Goal: Answer question/provide support: Share knowledge or assist other users

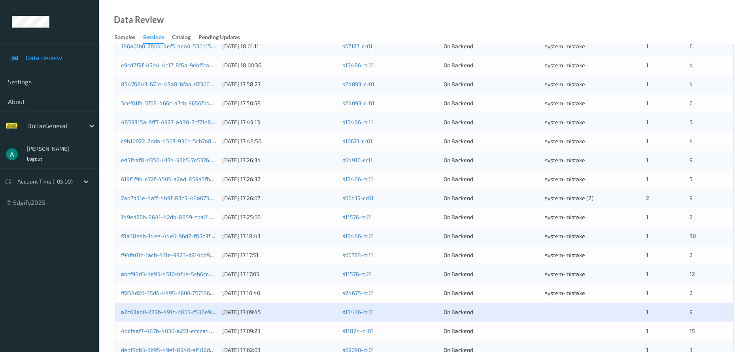
scroll to position [243, 0]
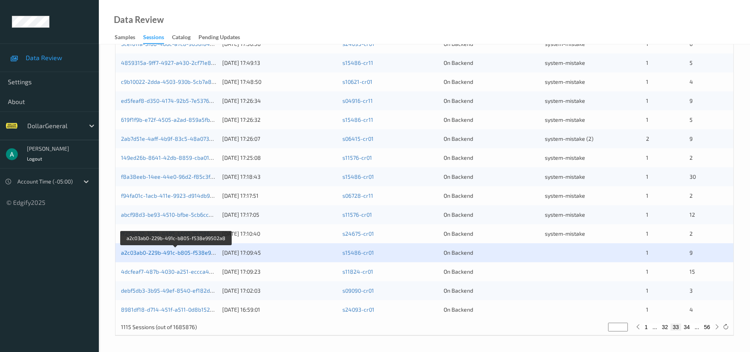
click at [173, 252] on link "a2c03ab0-229b-491c-b805-f538e99502a8" at bounding box center [176, 252] width 110 height 7
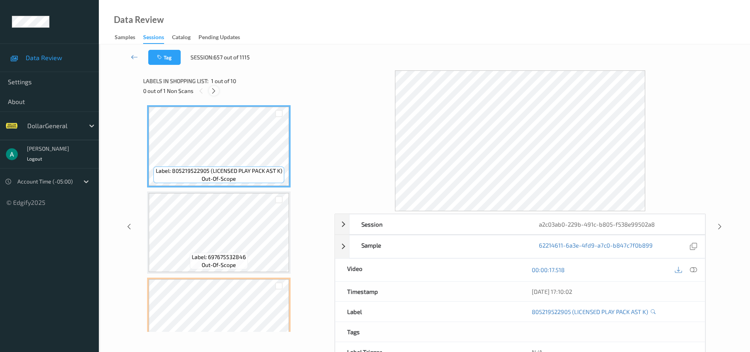
click at [214, 89] on icon at bounding box center [213, 90] width 7 height 7
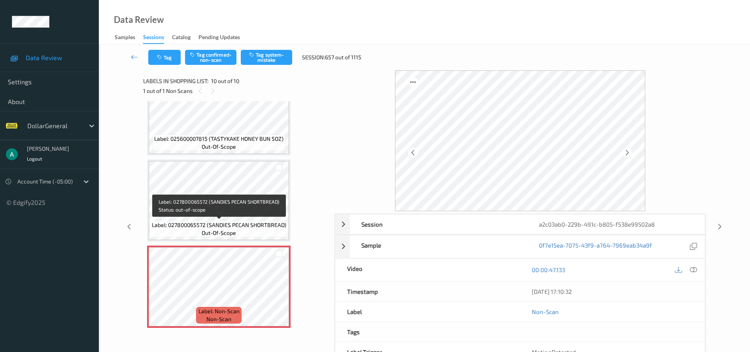
click at [239, 222] on span "Label: 027800065572 (SANDIES PECAN SHORTBREAD)" at bounding box center [219, 225] width 134 height 8
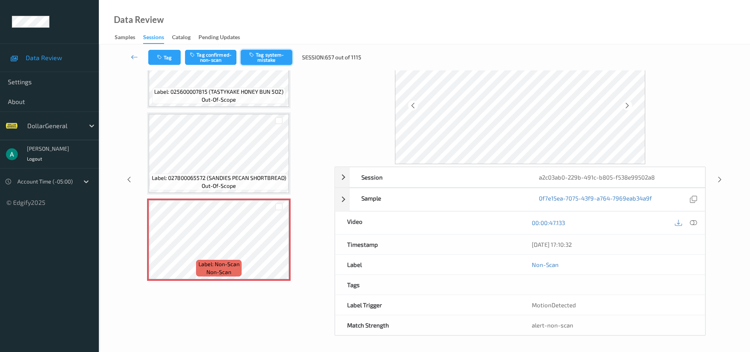
click at [268, 56] on button "Tag system-mistake" at bounding box center [266, 57] width 51 height 15
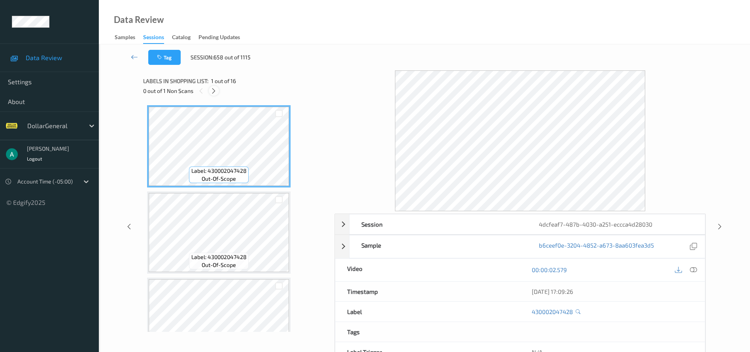
click at [211, 90] on icon at bounding box center [213, 90] width 7 height 7
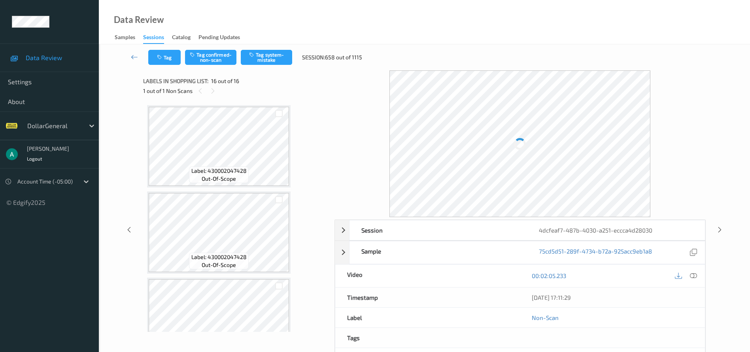
scroll to position [1153, 0]
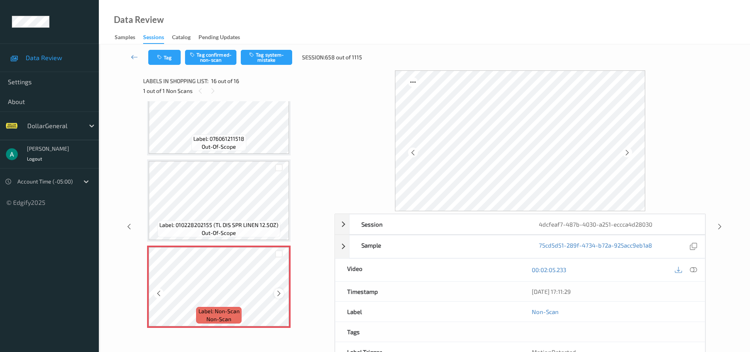
click at [280, 294] on icon at bounding box center [279, 293] width 7 height 7
click at [265, 59] on button "Tag system-mistake" at bounding box center [266, 57] width 51 height 15
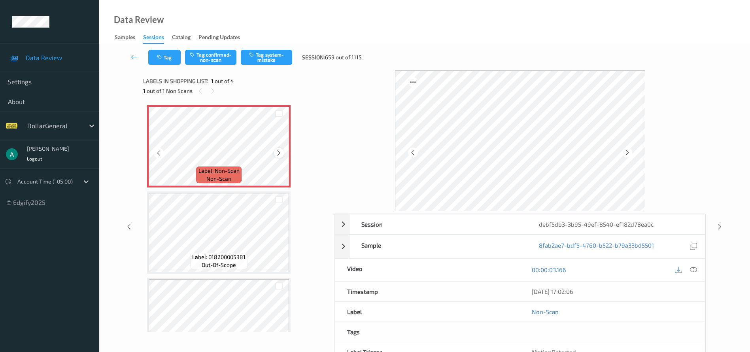
click at [280, 153] on icon at bounding box center [279, 153] width 7 height 7
click at [261, 53] on button "Tag system-mistake" at bounding box center [266, 57] width 51 height 15
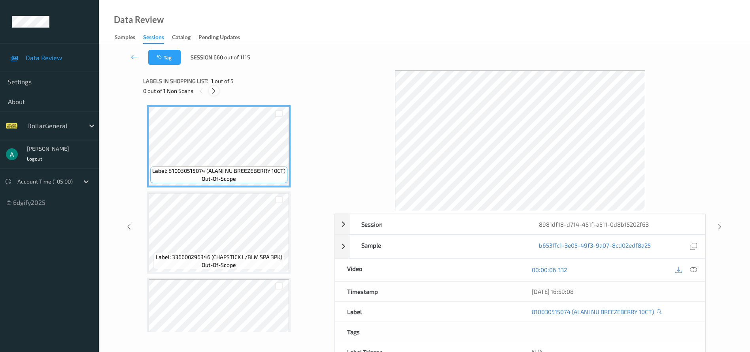
click at [215, 93] on icon at bounding box center [213, 90] width 7 height 7
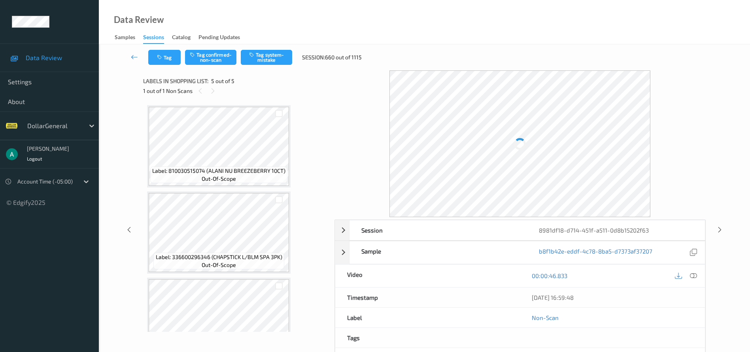
scroll to position [205, 0]
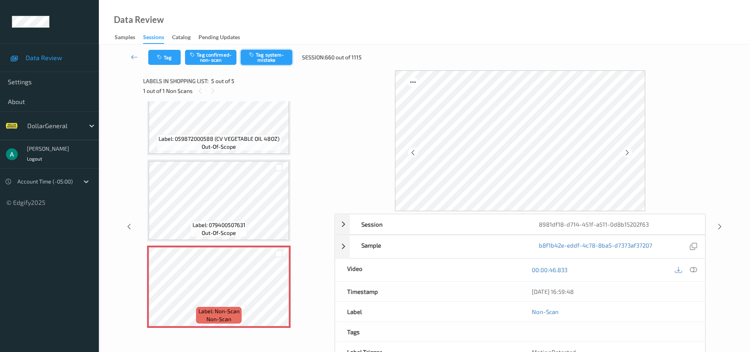
click at [277, 59] on button "Tag system-mistake" at bounding box center [266, 57] width 51 height 15
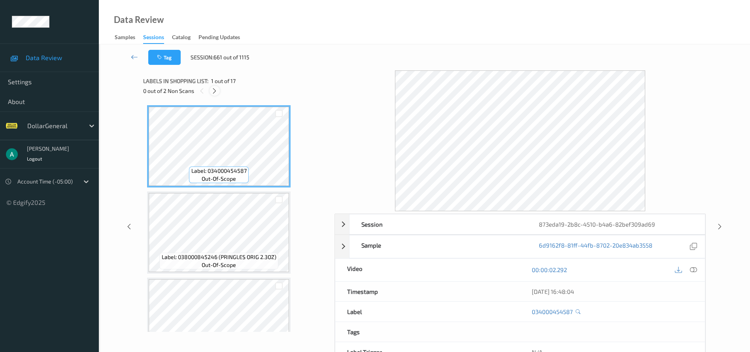
click at [214, 91] on icon at bounding box center [214, 90] width 7 height 7
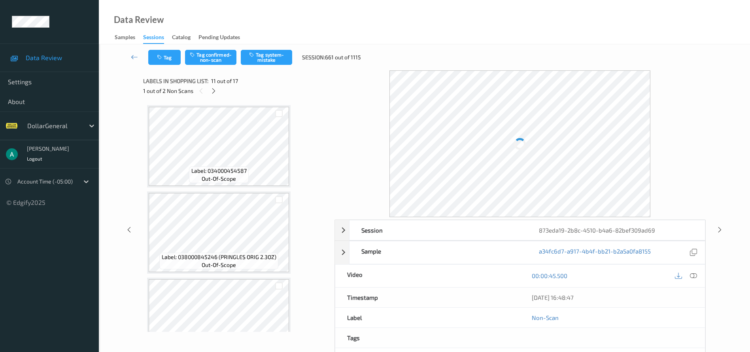
scroll to position [780, 0]
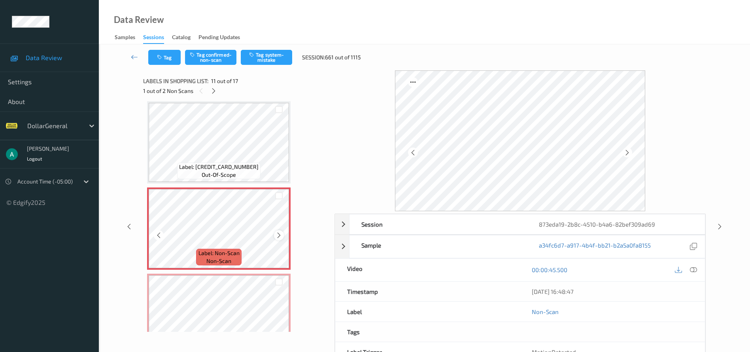
click at [280, 235] on icon at bounding box center [279, 235] width 7 height 7
click at [271, 52] on button "Tag system-mistake" at bounding box center [266, 57] width 51 height 15
click at [215, 93] on icon at bounding box center [213, 90] width 7 height 7
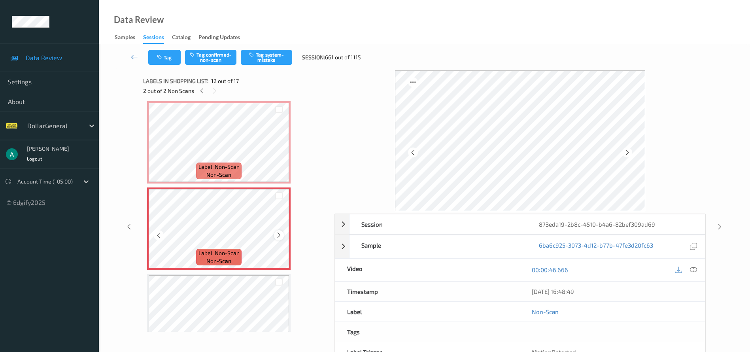
click at [281, 234] on icon at bounding box center [279, 235] width 7 height 7
click at [268, 47] on div "Tag Tag confirmed-non-scan Tag system-mistake Session: 661 out of 1115" at bounding box center [424, 57] width 619 height 26
click at [271, 54] on button "Tag system-mistake" at bounding box center [266, 57] width 51 height 15
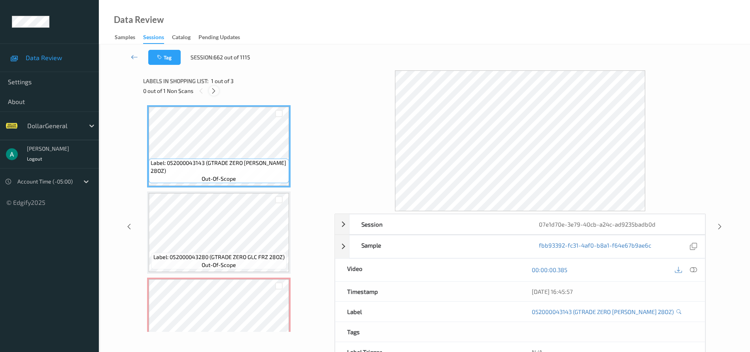
click at [216, 93] on icon at bounding box center [213, 90] width 7 height 7
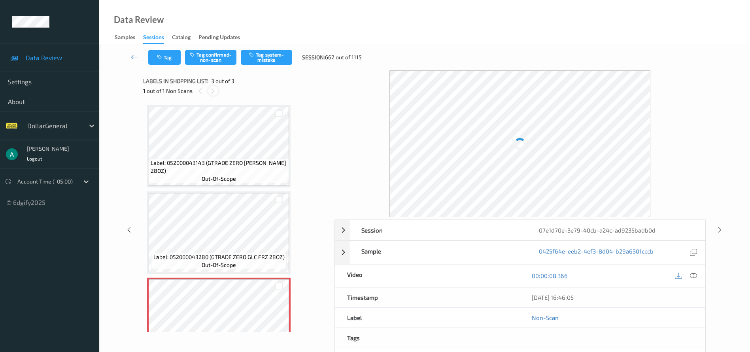
scroll to position [32, 0]
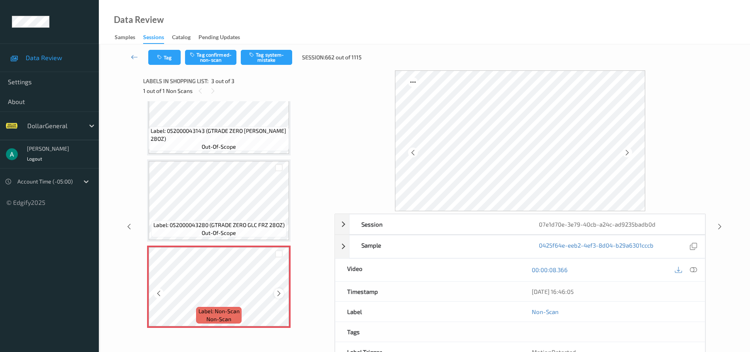
click at [275, 292] on div at bounding box center [279, 293] width 10 height 10
click at [277, 292] on icon at bounding box center [279, 293] width 7 height 7
click at [280, 292] on icon at bounding box center [279, 293] width 7 height 7
click at [278, 289] on div at bounding box center [279, 293] width 10 height 10
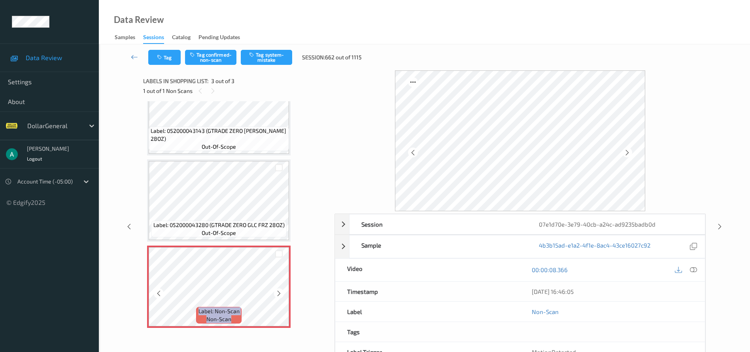
click at [278, 289] on div at bounding box center [279, 293] width 10 height 10
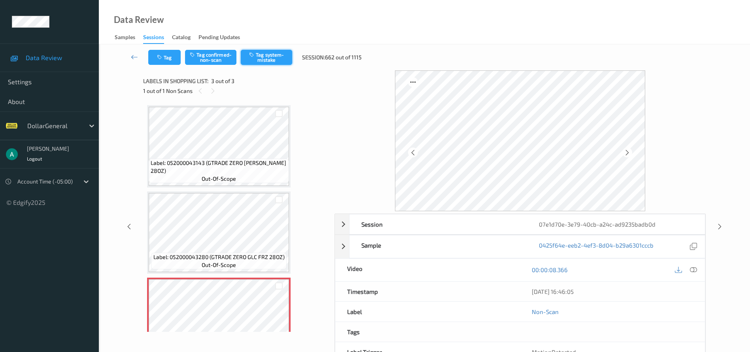
click at [266, 56] on button "Tag system-mistake" at bounding box center [266, 57] width 51 height 15
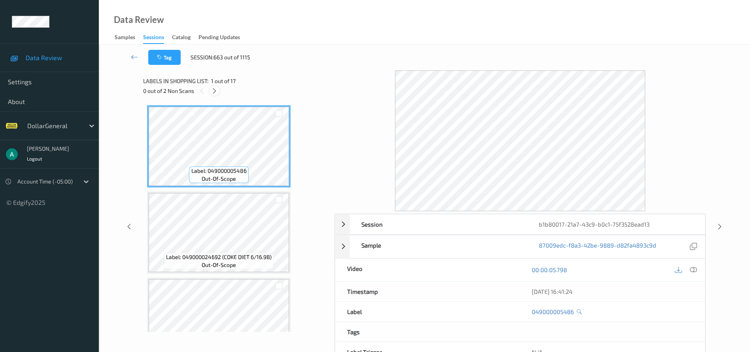
click at [217, 94] on icon at bounding box center [214, 90] width 7 height 7
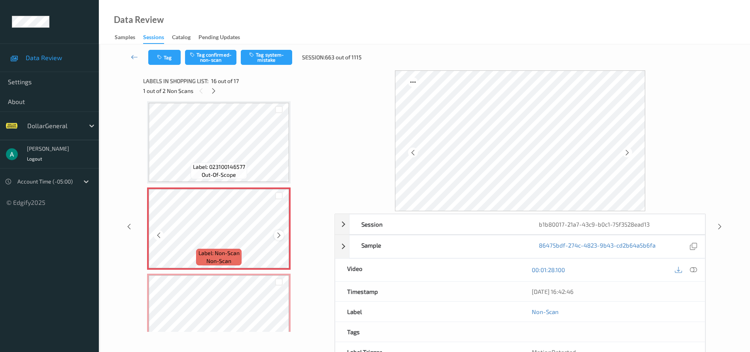
click at [282, 233] on icon at bounding box center [279, 235] width 7 height 7
click at [282, 234] on icon at bounding box center [279, 235] width 7 height 7
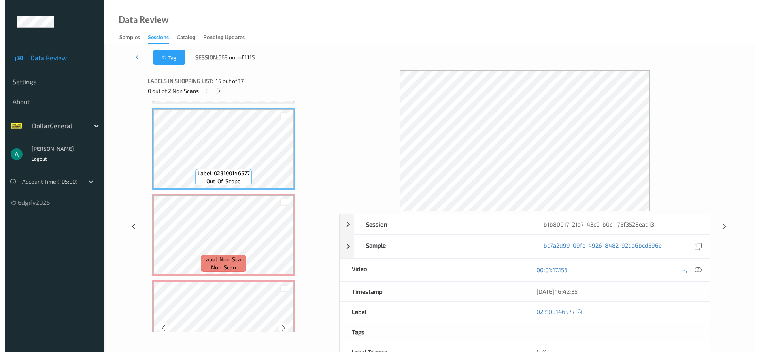
scroll to position [1180, 0]
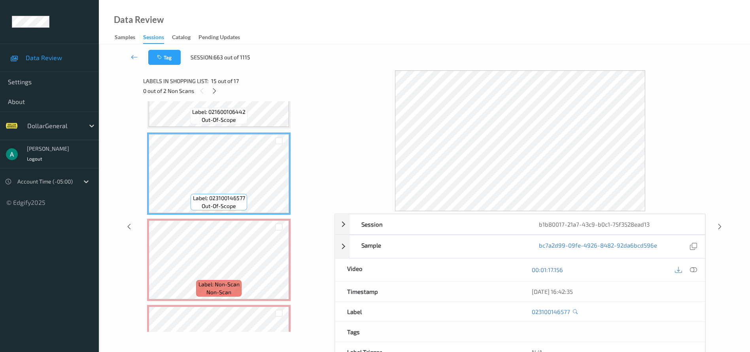
click at [236, 199] on span "Label: 023100146577" at bounding box center [219, 198] width 52 height 8
click at [696, 266] on icon at bounding box center [693, 269] width 7 height 7
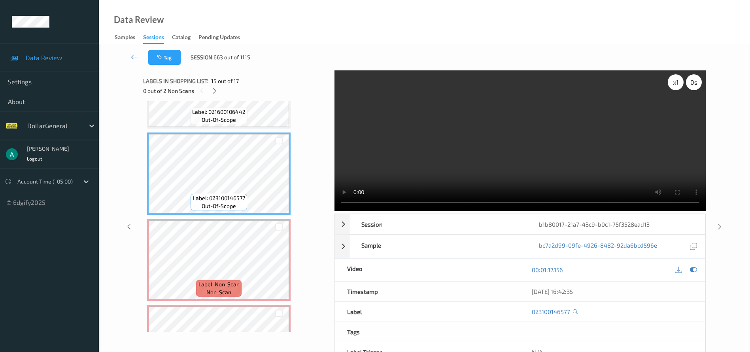
click at [670, 83] on div "x 1" at bounding box center [676, 82] width 16 height 16
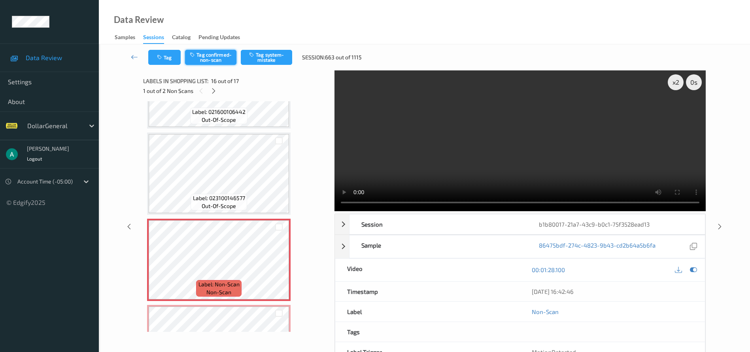
click at [218, 50] on button "Tag confirmed-non-scan" at bounding box center [210, 57] width 51 height 15
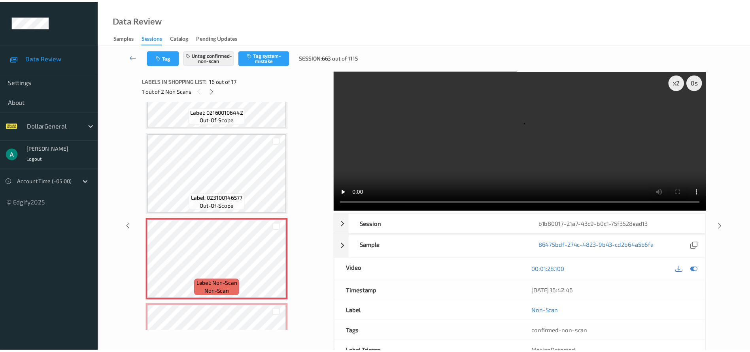
scroll to position [1239, 0]
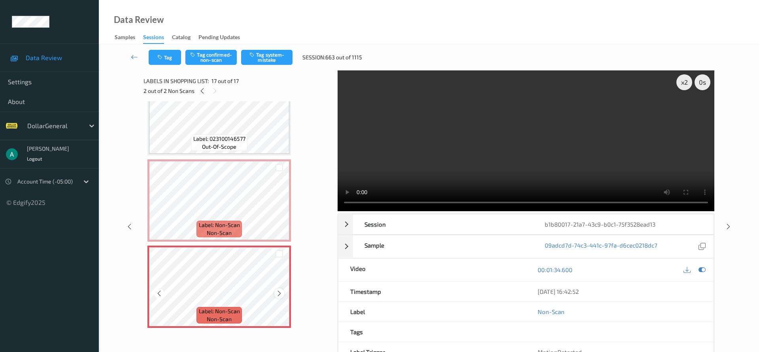
click at [280, 295] on icon at bounding box center [279, 293] width 7 height 7
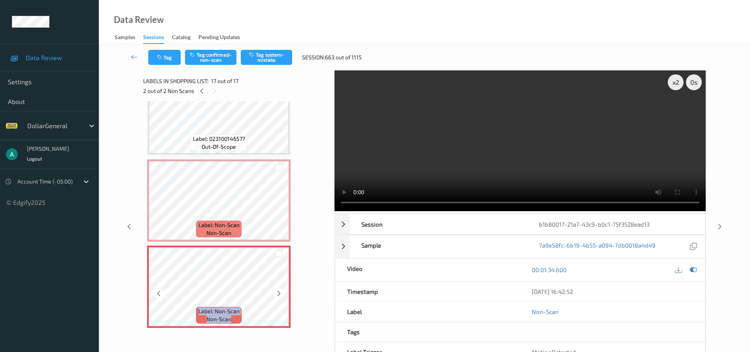
click at [280, 295] on icon at bounding box center [279, 293] width 7 height 7
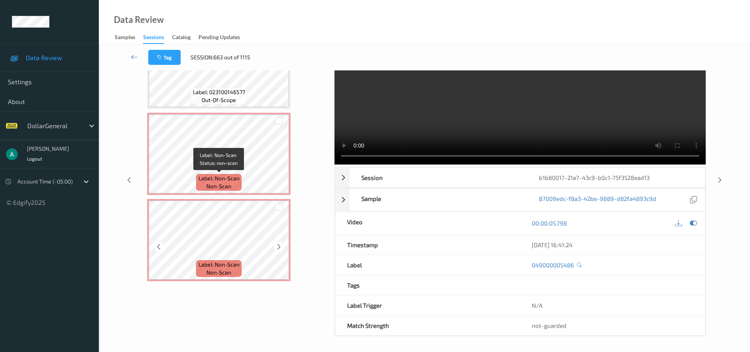
scroll to position [47, 0]
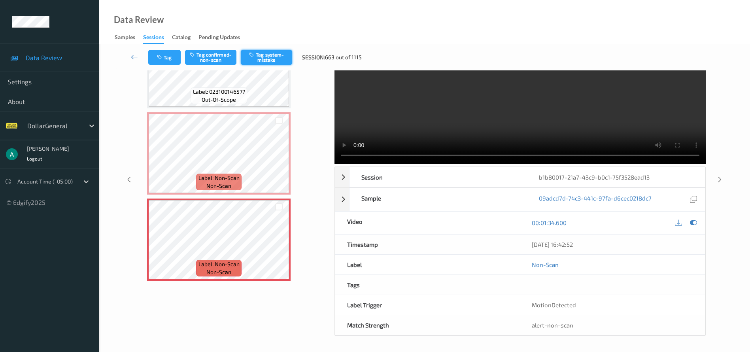
click at [261, 62] on button "Tag system-mistake" at bounding box center [266, 57] width 51 height 15
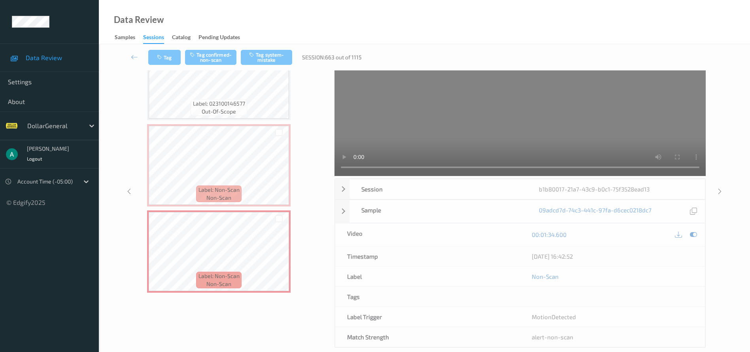
scroll to position [0, 0]
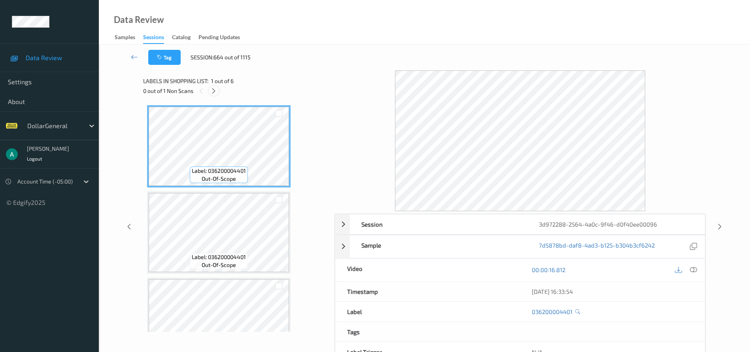
click at [212, 89] on icon at bounding box center [213, 90] width 7 height 7
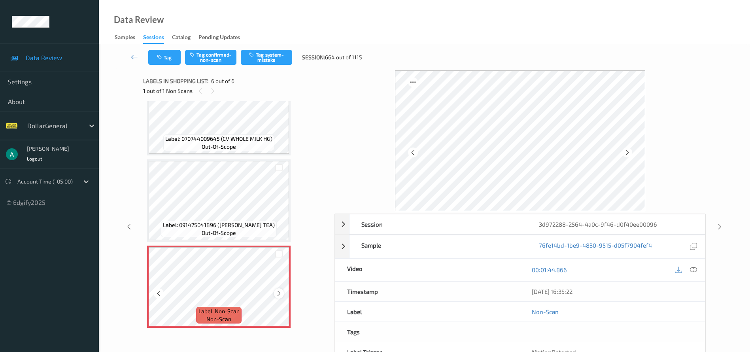
click at [280, 292] on icon at bounding box center [279, 293] width 7 height 7
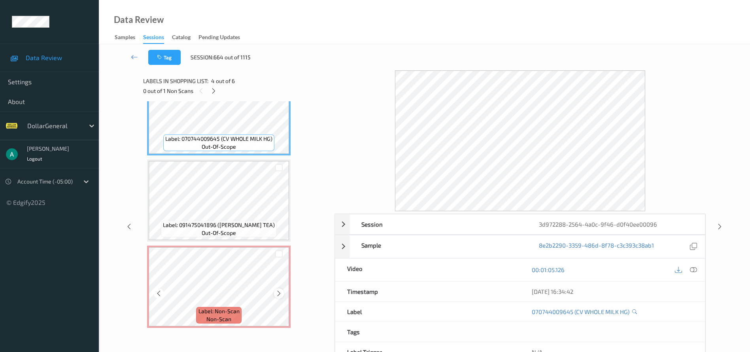
click at [277, 297] on div at bounding box center [279, 293] width 10 height 10
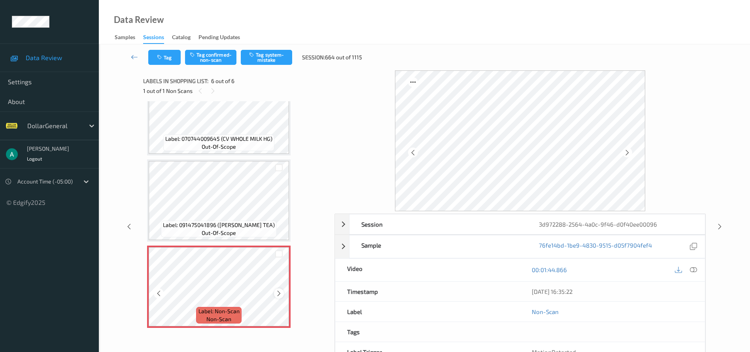
click at [277, 292] on icon at bounding box center [279, 293] width 7 height 7
click at [278, 292] on icon at bounding box center [279, 293] width 7 height 7
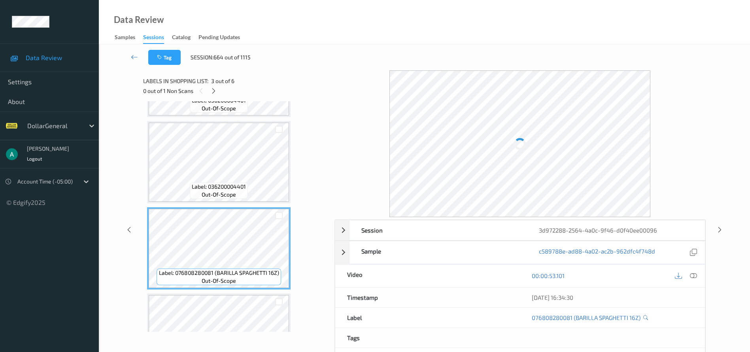
scroll to position [0, 0]
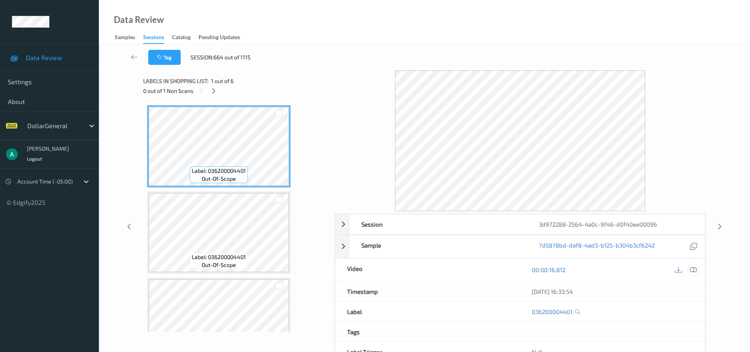
click at [695, 268] on icon at bounding box center [693, 269] width 7 height 7
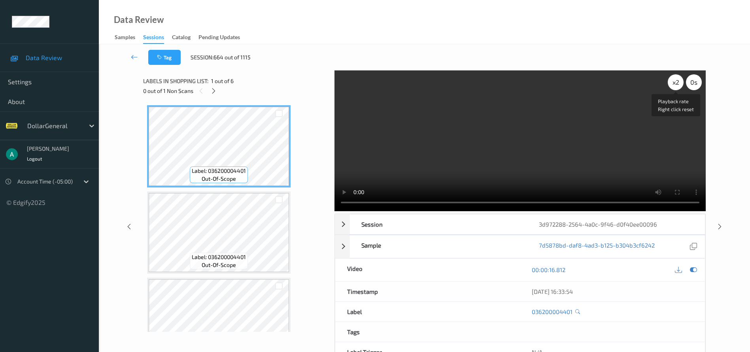
click at [672, 86] on div "x 2" at bounding box center [676, 82] width 16 height 16
click at [590, 148] on video at bounding box center [520, 140] width 371 height 141
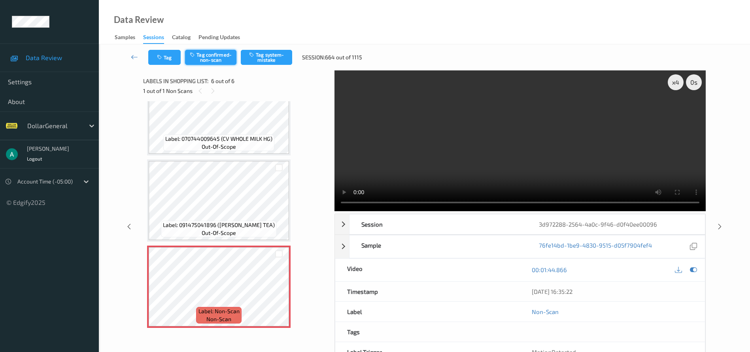
click at [224, 54] on button "Tag confirmed-non-scan" at bounding box center [210, 57] width 51 height 15
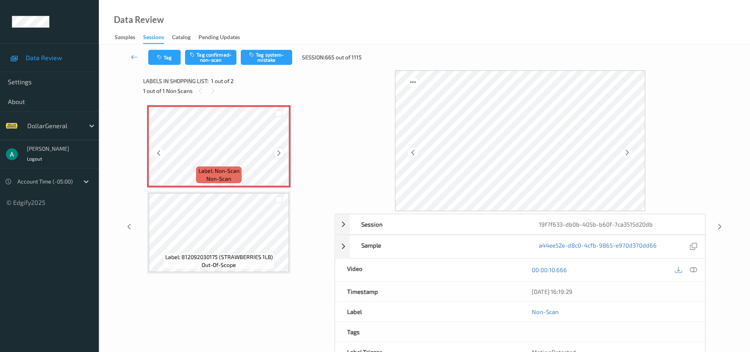
click at [278, 155] on icon at bounding box center [279, 153] width 7 height 7
click at [272, 56] on button "Tag system-mistake" at bounding box center [266, 57] width 51 height 15
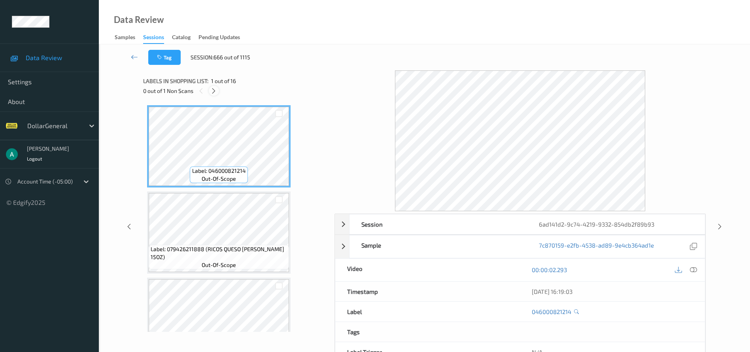
click at [214, 93] on icon at bounding box center [213, 90] width 7 height 7
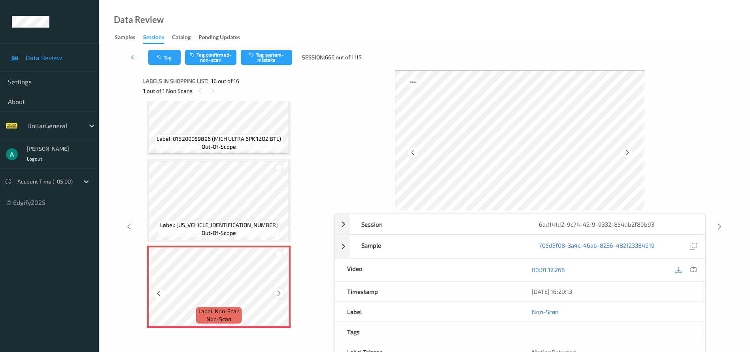
click at [277, 290] on icon at bounding box center [279, 293] width 7 height 7
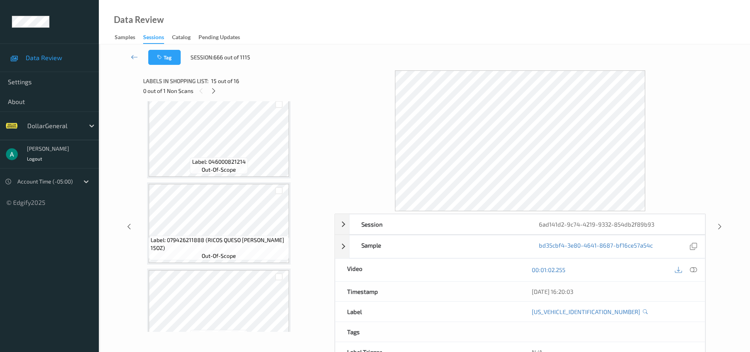
scroll to position [0, 0]
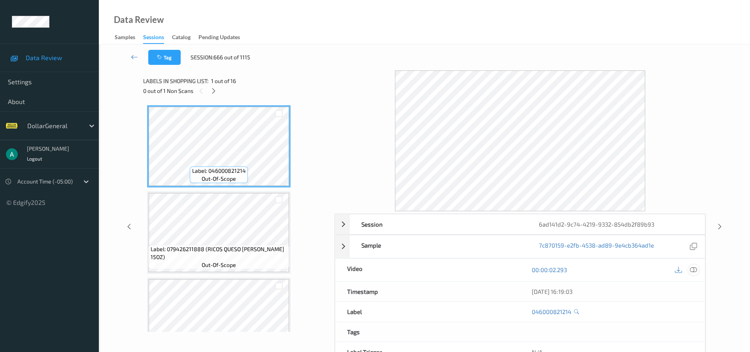
click at [699, 271] on div at bounding box center [694, 270] width 11 height 11
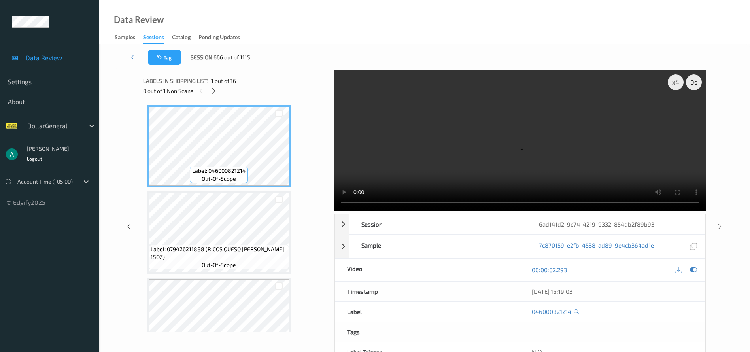
click at [324, 198] on div "x 4 0 s Session 6ad141d2-9c74-4219-9332-854db2f89b93 Session ID 6ad141d2-9c74-4…" at bounding box center [424, 226] width 563 height 312
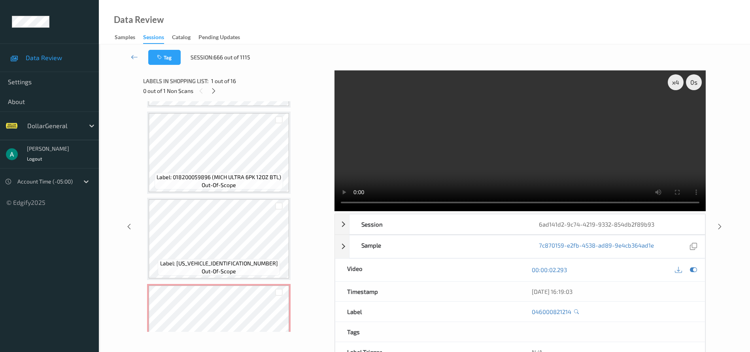
scroll to position [1157, 0]
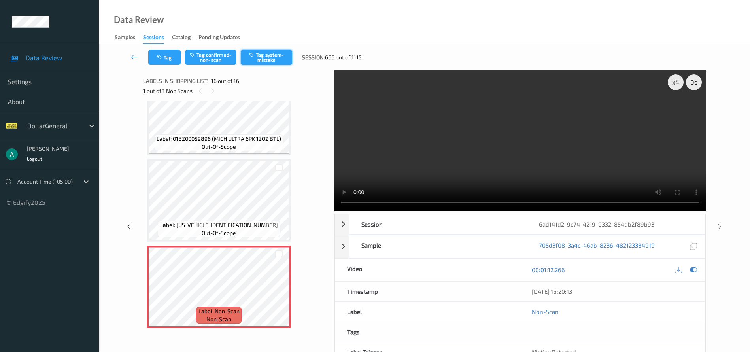
click at [278, 57] on button "Tag system-mistake" at bounding box center [266, 57] width 51 height 15
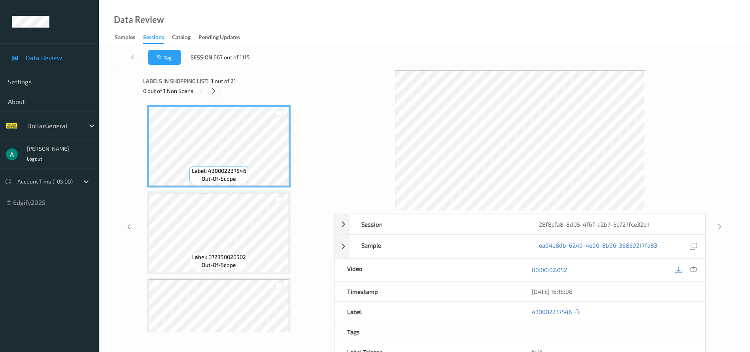
click at [214, 90] on icon at bounding box center [213, 90] width 7 height 7
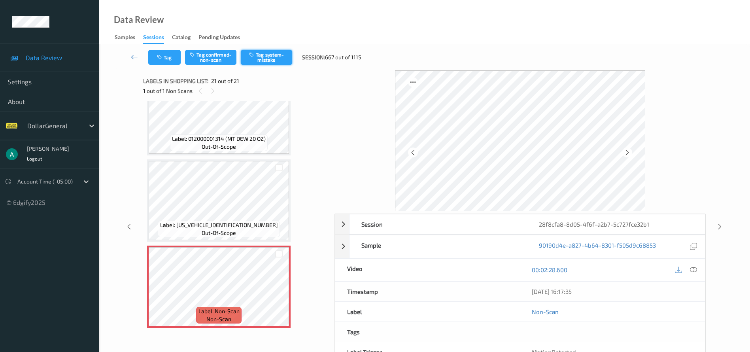
click at [268, 54] on button "Tag system-mistake" at bounding box center [266, 57] width 51 height 15
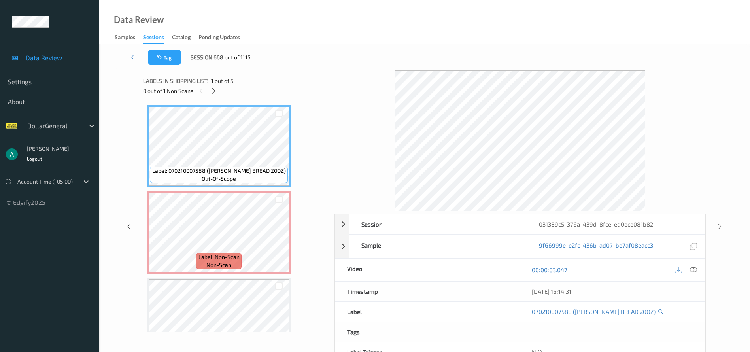
click at [699, 273] on div at bounding box center [687, 270] width 26 height 11
click at [695, 269] on icon at bounding box center [693, 269] width 7 height 7
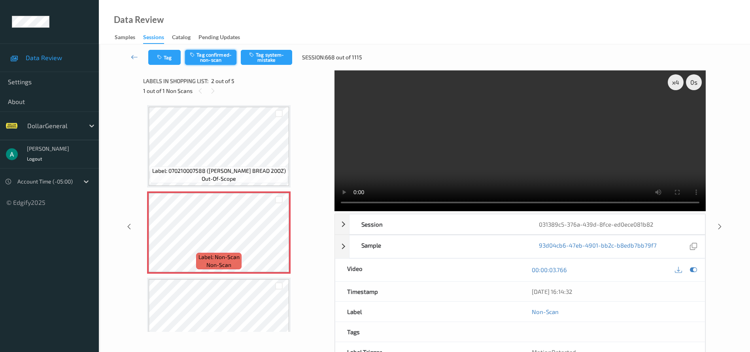
drag, startPoint x: 226, startPoint y: 65, endPoint x: 226, endPoint y: 58, distance: 7.1
click at [226, 64] on div "Tag Tag confirmed-non-scan Tag system-mistake Session: 668 out of 1115" at bounding box center [424, 57] width 619 height 26
click at [226, 58] on button "Tag confirmed-non-scan" at bounding box center [210, 57] width 51 height 15
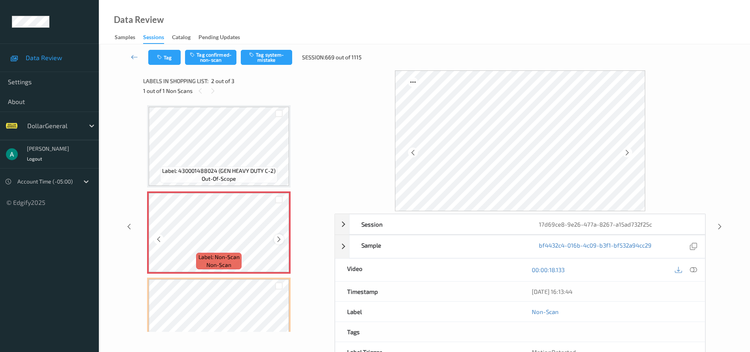
click at [280, 241] on icon at bounding box center [279, 239] width 7 height 7
click at [275, 240] on div at bounding box center [279, 239] width 10 height 10
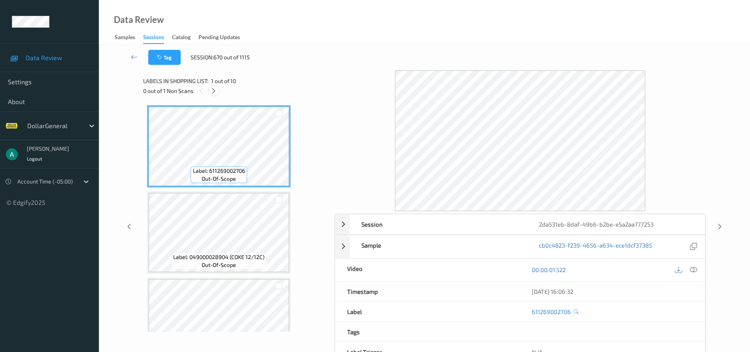
click at [213, 91] on icon at bounding box center [213, 90] width 7 height 7
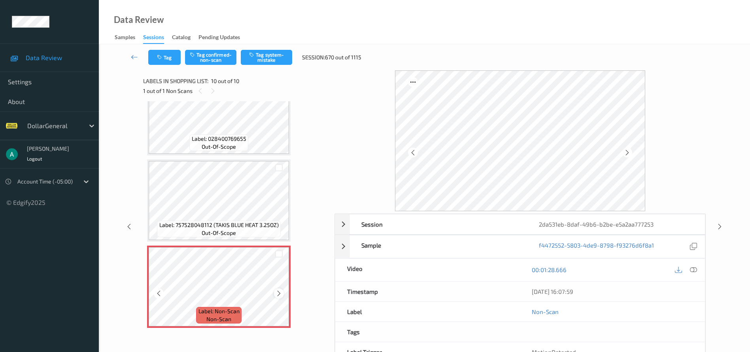
click at [277, 293] on icon at bounding box center [279, 293] width 7 height 7
click at [626, 155] on icon at bounding box center [627, 152] width 7 height 7
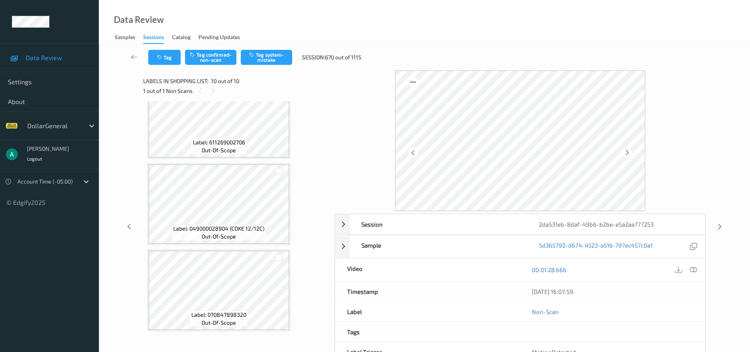
scroll to position [0, 0]
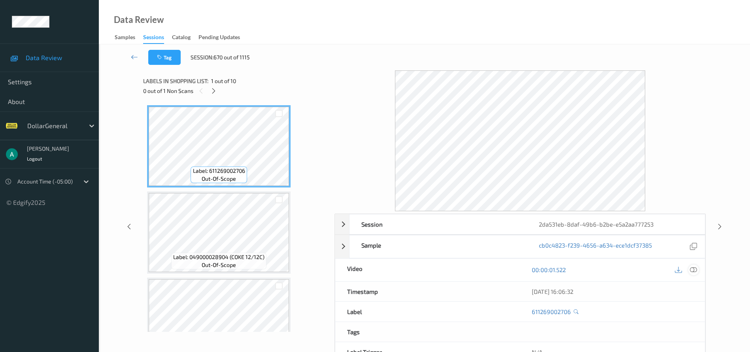
click at [696, 269] on icon at bounding box center [693, 269] width 7 height 7
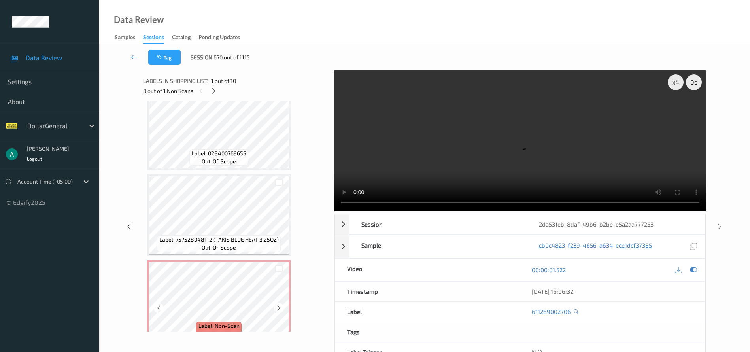
scroll to position [636, 0]
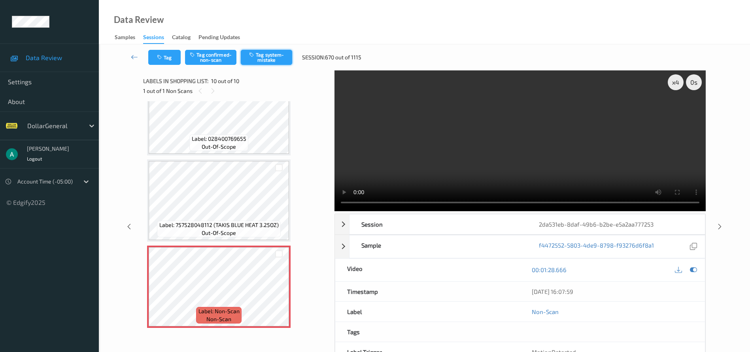
click at [259, 57] on button "Tag system-mistake" at bounding box center [266, 57] width 51 height 15
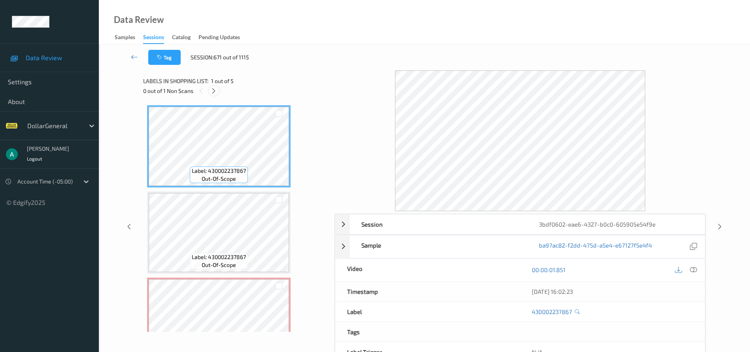
click at [213, 89] on icon at bounding box center [213, 90] width 7 height 7
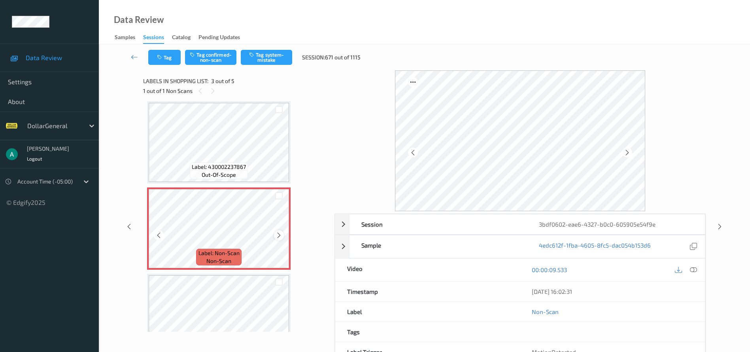
click at [283, 234] on div at bounding box center [279, 235] width 10 height 10
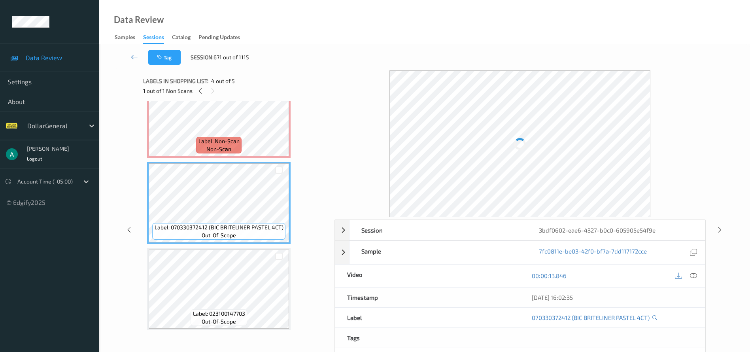
scroll to position [205, 0]
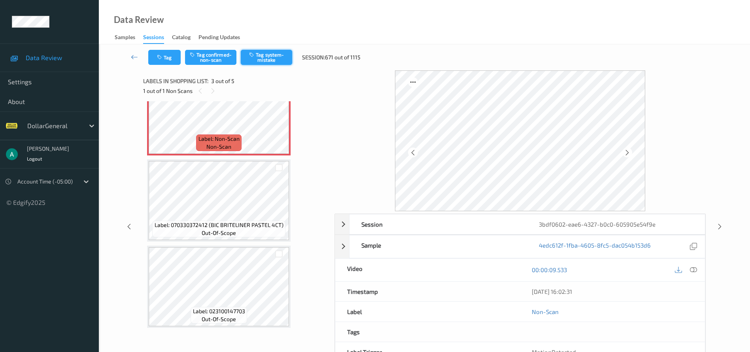
click at [275, 55] on button "Tag system-mistake" at bounding box center [266, 57] width 51 height 15
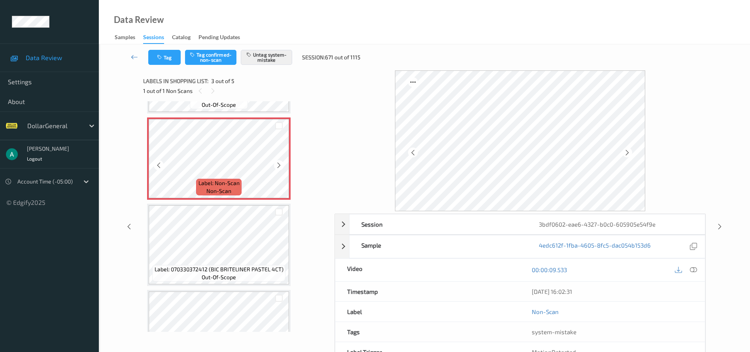
scroll to position [145, 0]
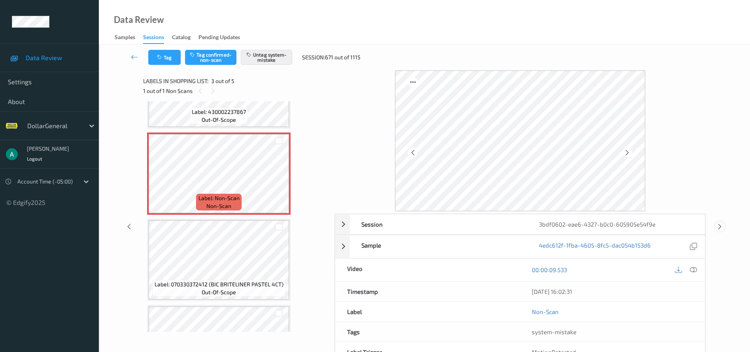
click at [723, 223] on icon at bounding box center [720, 226] width 7 height 7
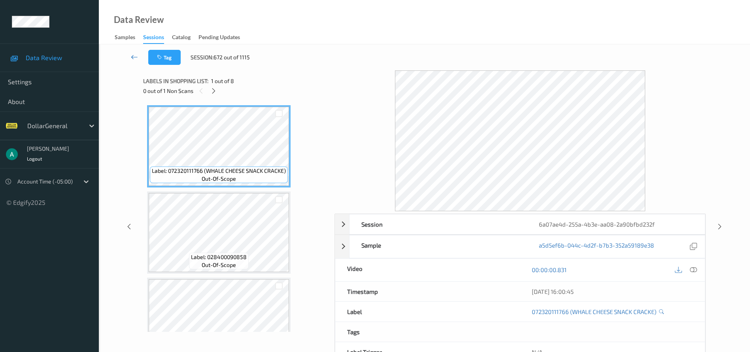
click at [135, 55] on icon at bounding box center [134, 57] width 7 height 8
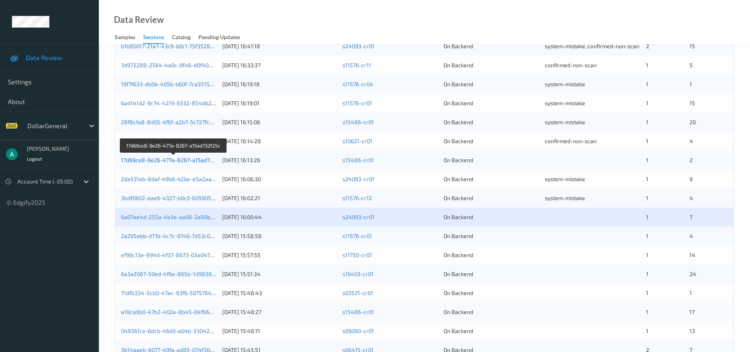
click at [197, 161] on link "17d69ce8-9e26-477a-8267-a15ad732f25c" at bounding box center [174, 160] width 106 height 7
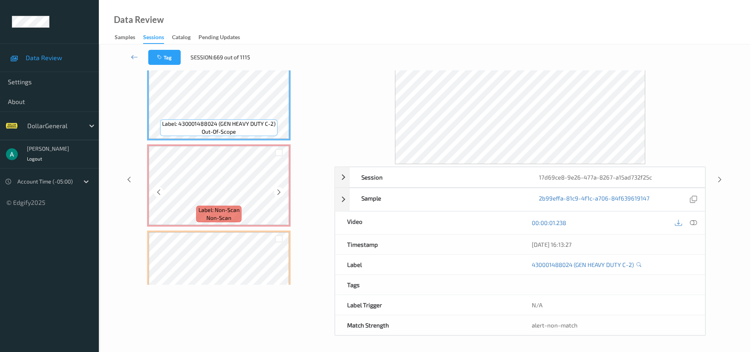
scroll to position [47, 0]
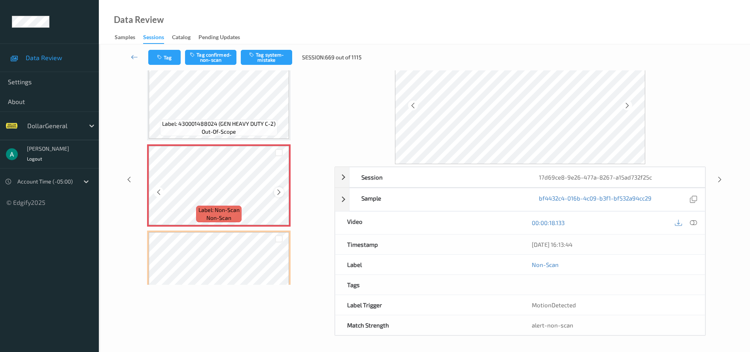
click at [279, 191] on icon at bounding box center [279, 192] width 7 height 7
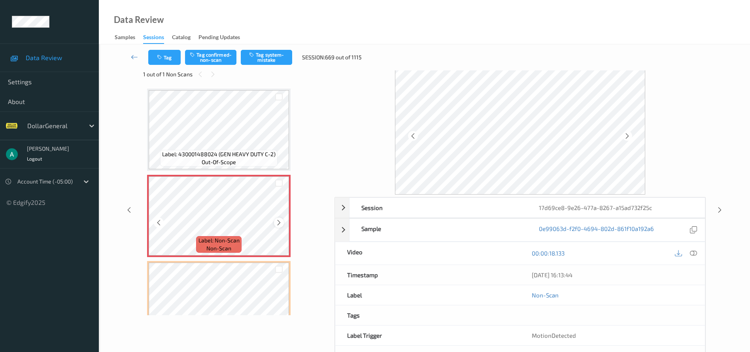
scroll to position [0, 0]
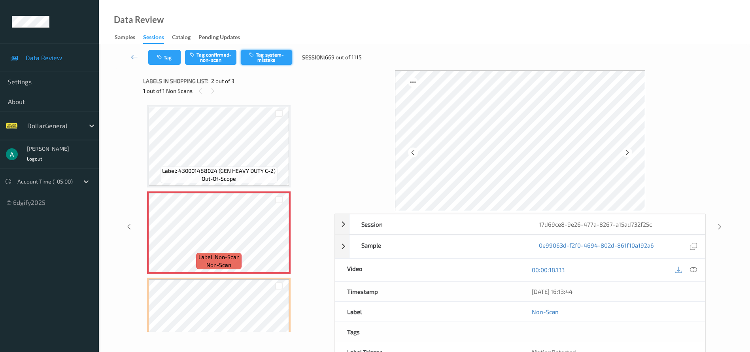
click at [256, 56] on icon "button" at bounding box center [252, 55] width 7 height 6
click at [134, 59] on icon at bounding box center [134, 57] width 7 height 8
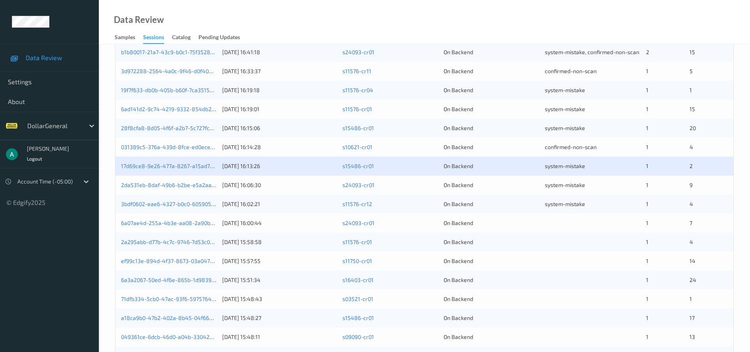
scroll to position [243, 0]
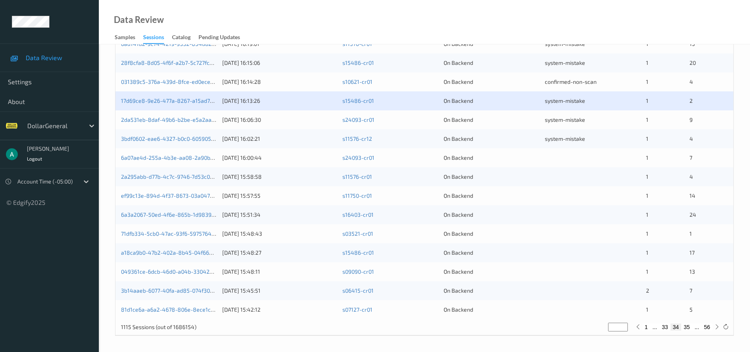
click at [688, 324] on button "35" at bounding box center [687, 327] width 11 height 7
type input "**"
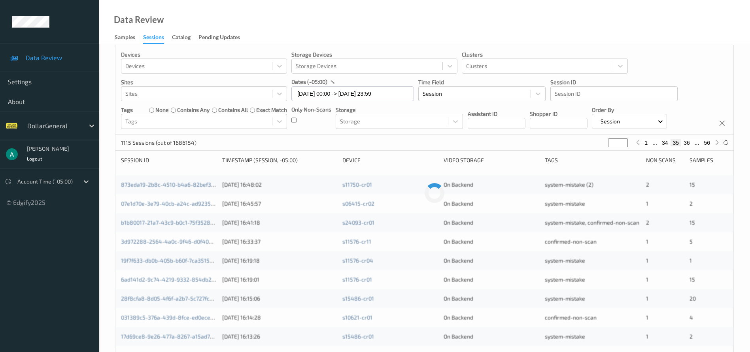
scroll to position [0, 0]
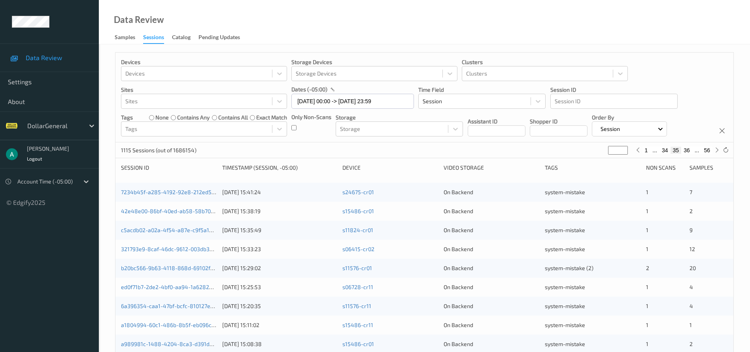
click at [664, 150] on button "34" at bounding box center [665, 150] width 11 height 7
type input "**"
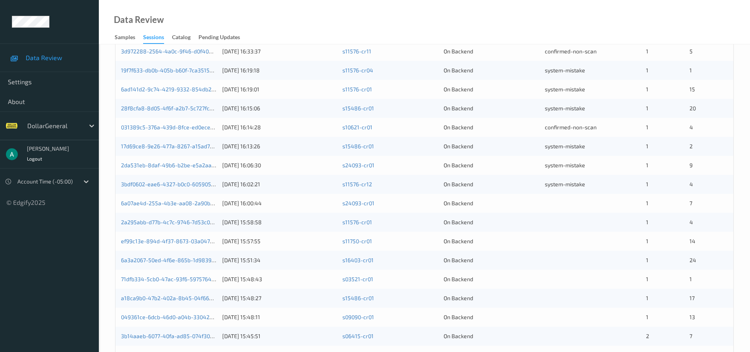
scroll to position [243, 0]
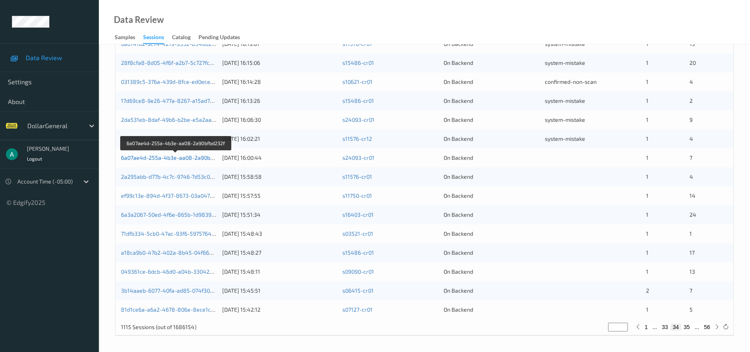
click at [201, 155] on link "6a07ae4d-255a-4b3e-aa08-2a90bfbd232f" at bounding box center [175, 157] width 109 height 7
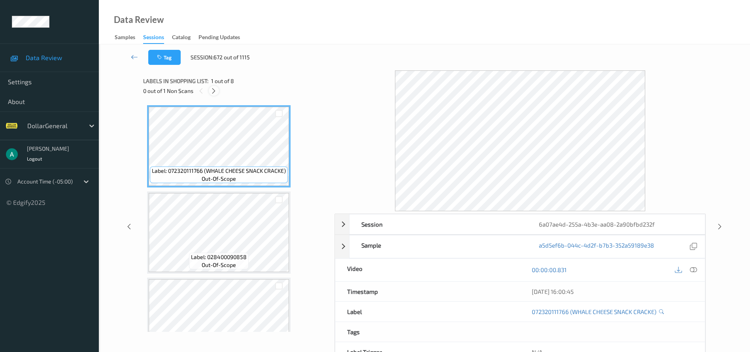
click at [214, 89] on icon at bounding box center [213, 90] width 7 height 7
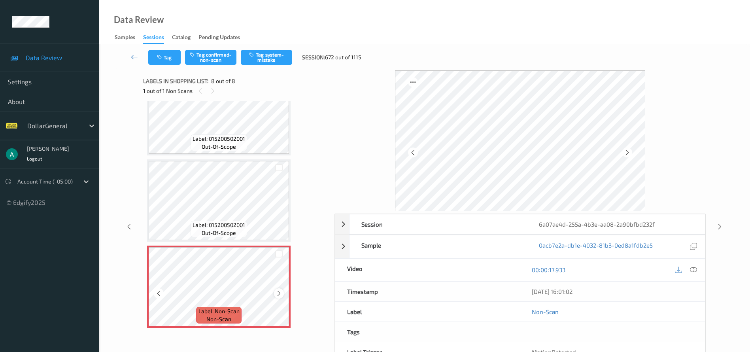
click at [280, 293] on icon at bounding box center [279, 293] width 7 height 7
click at [264, 61] on button "Tag system-mistake" at bounding box center [266, 57] width 51 height 15
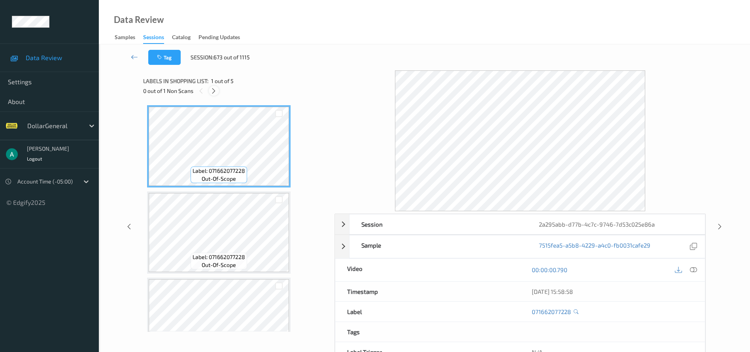
click at [216, 87] on div at bounding box center [214, 91] width 10 height 10
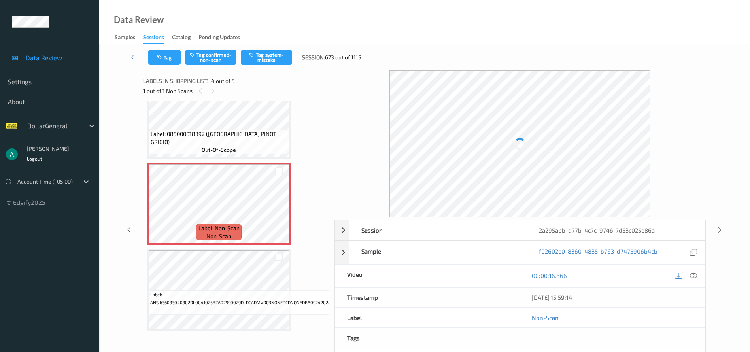
scroll to position [208, 0]
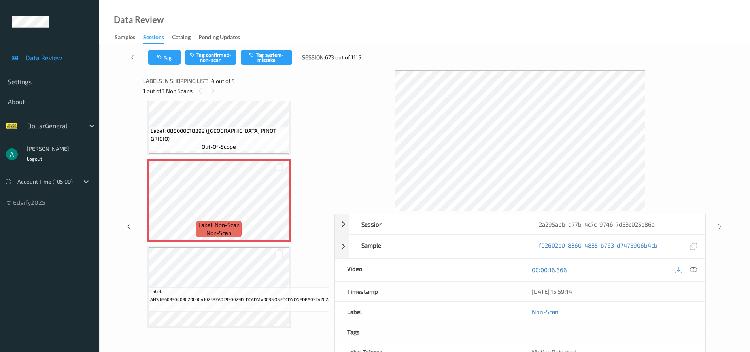
click at [215, 239] on div "Label: 071662077228 out-of-scope Label: 071662077228 out-of-scope Label: 085000…" at bounding box center [236, 114] width 178 height 427
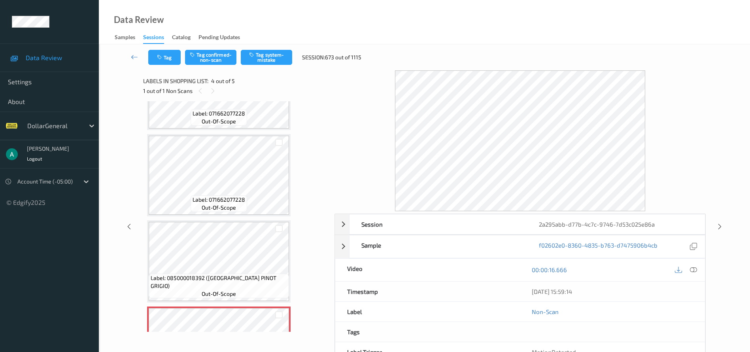
scroll to position [0, 0]
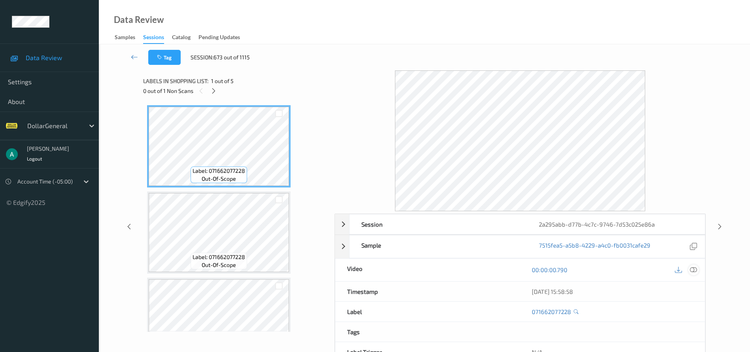
click at [695, 268] on icon at bounding box center [693, 269] width 7 height 7
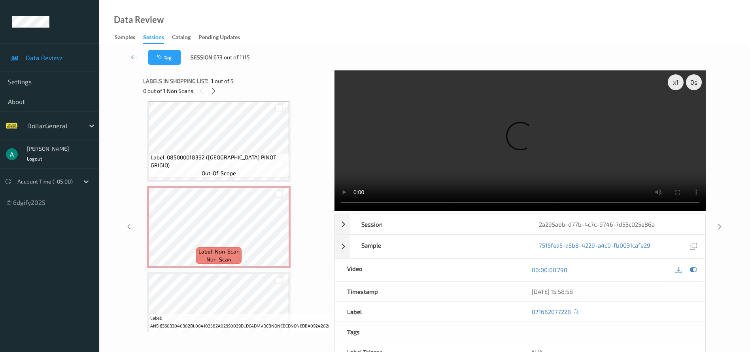
scroll to position [208, 0]
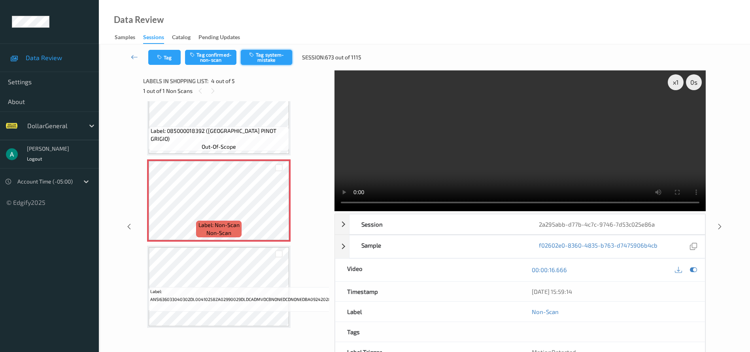
click at [271, 61] on button "Tag system-mistake" at bounding box center [266, 57] width 51 height 15
click at [722, 229] on icon at bounding box center [720, 226] width 7 height 7
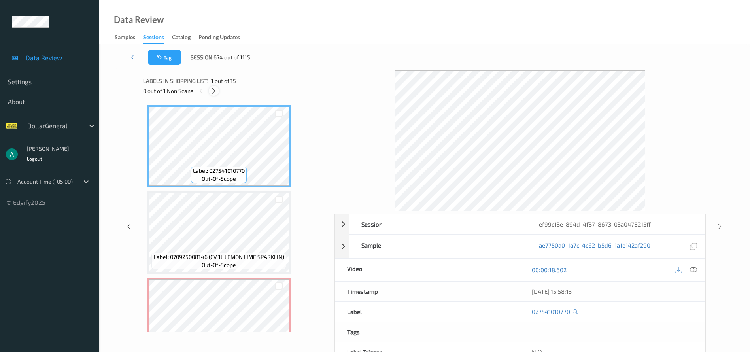
click at [216, 93] on icon at bounding box center [213, 90] width 7 height 7
click at [695, 270] on icon at bounding box center [693, 269] width 7 height 7
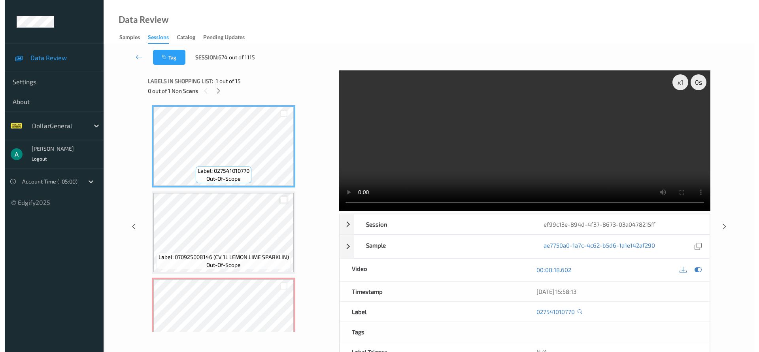
scroll to position [59, 0]
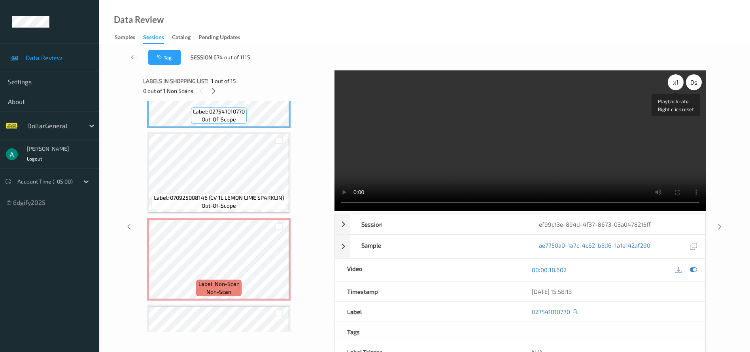
click at [676, 84] on div "x 1" at bounding box center [676, 82] width 16 height 16
click at [676, 84] on div "x 2" at bounding box center [676, 82] width 16 height 16
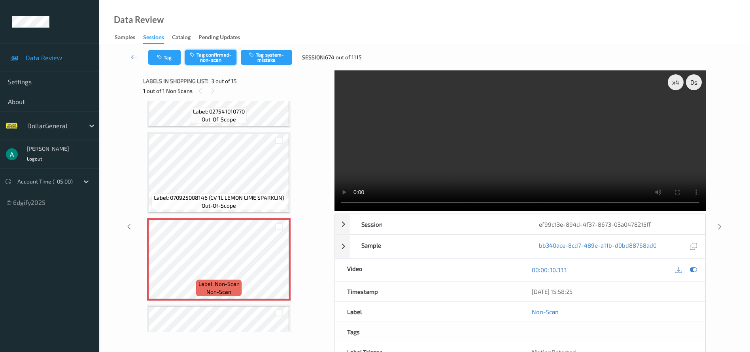
click at [221, 61] on button "Tag confirmed-non-scan" at bounding box center [210, 57] width 51 height 15
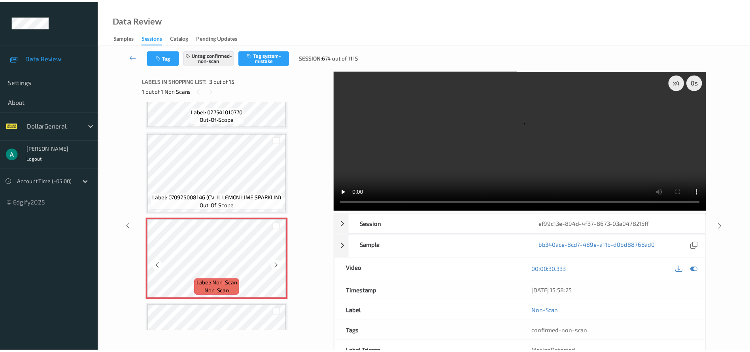
scroll to position [119, 0]
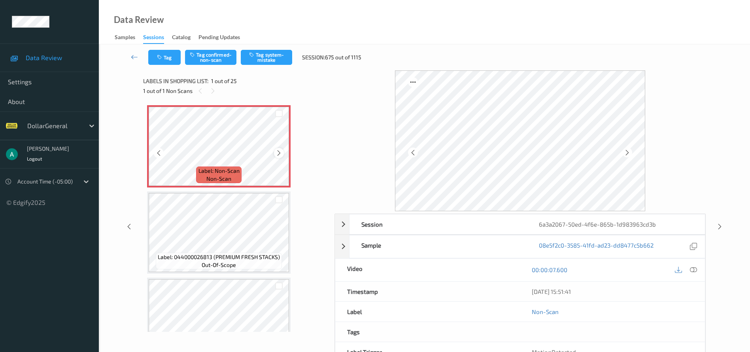
click at [278, 153] on icon at bounding box center [279, 153] width 7 height 7
click at [695, 270] on icon at bounding box center [693, 269] width 7 height 7
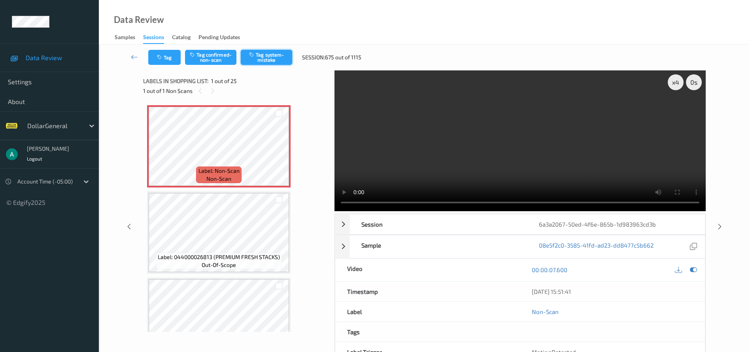
click at [265, 54] on button "Tag system-mistake" at bounding box center [266, 57] width 51 height 15
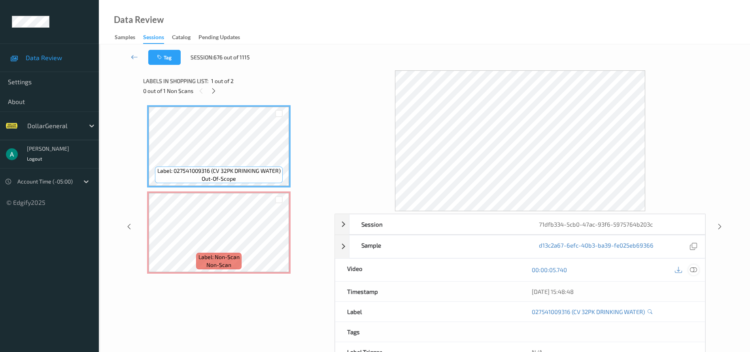
click at [695, 269] on icon at bounding box center [693, 269] width 7 height 7
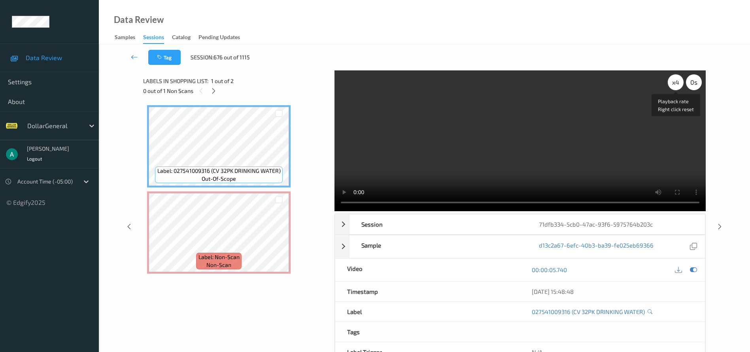
click at [670, 83] on div "x 4" at bounding box center [676, 82] width 16 height 16
click at [670, 83] on div "x 8" at bounding box center [676, 82] width 16 height 16
click at [670, 83] on div "x 1" at bounding box center [676, 82] width 16 height 16
click at [670, 83] on div "x 2" at bounding box center [676, 82] width 16 height 16
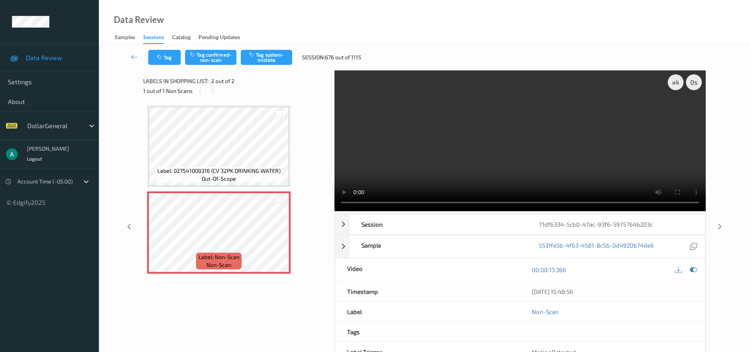
click at [275, 48] on div "Tag Tag confirmed-non-scan Tag system-mistake Session: 676 out of 1115" at bounding box center [424, 57] width 619 height 26
click at [278, 57] on button "Tag system-mistake" at bounding box center [266, 57] width 51 height 15
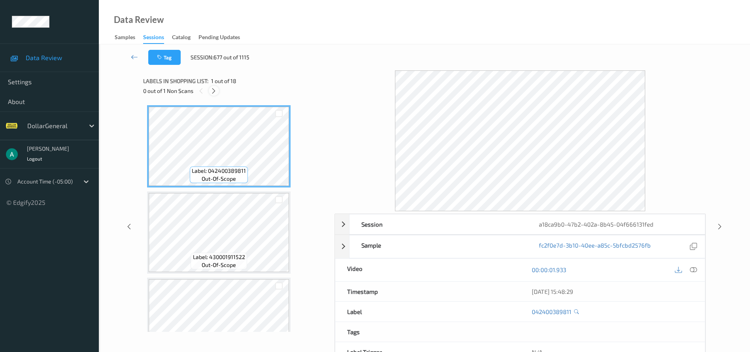
click at [213, 89] on icon at bounding box center [213, 90] width 7 height 7
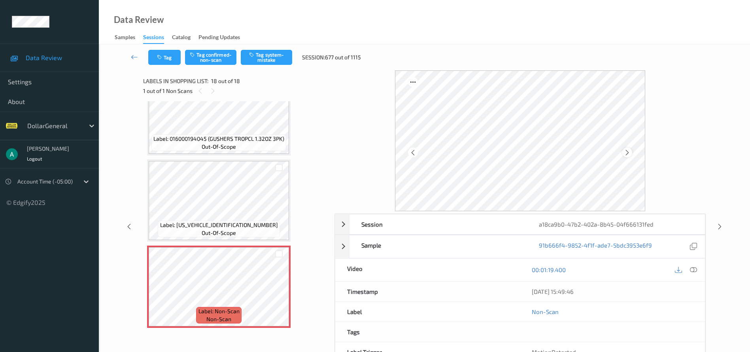
click at [627, 152] on icon at bounding box center [627, 152] width 7 height 7
click at [285, 60] on button "Tag system-mistake" at bounding box center [266, 57] width 51 height 15
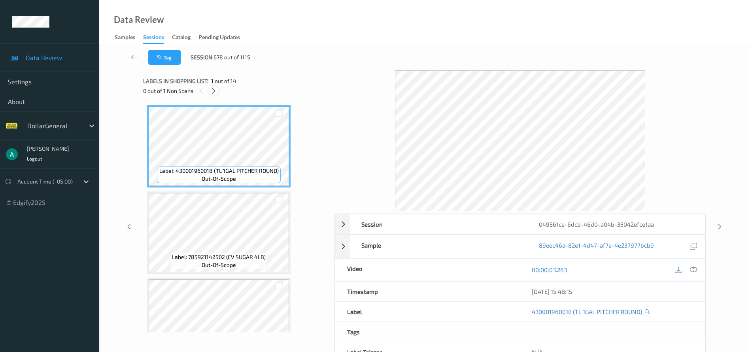
click at [212, 88] on icon at bounding box center [213, 90] width 7 height 7
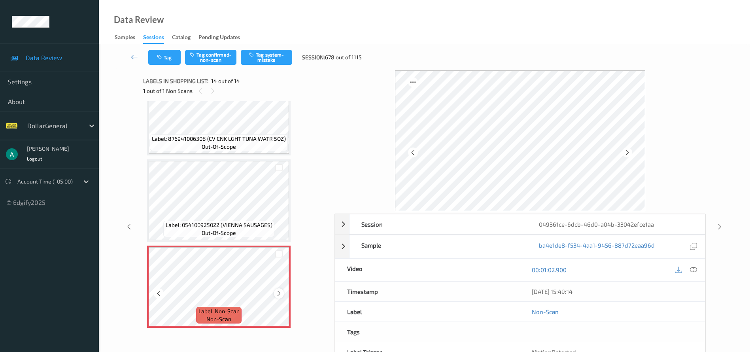
click at [280, 292] on icon at bounding box center [279, 293] width 7 height 7
click at [279, 293] on icon at bounding box center [279, 293] width 7 height 7
click at [272, 57] on button "Tag system-mistake" at bounding box center [266, 57] width 51 height 15
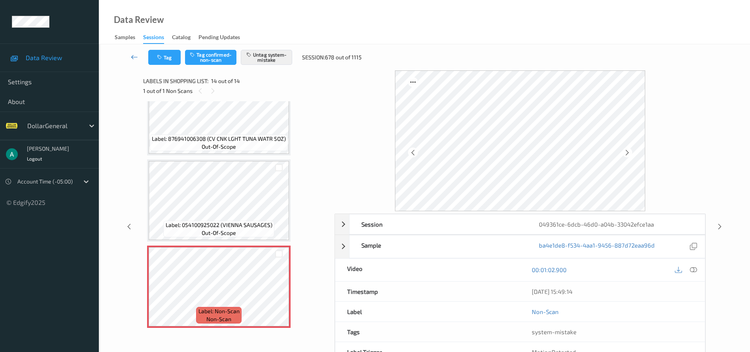
click at [137, 52] on link at bounding box center [135, 57] width 28 height 15
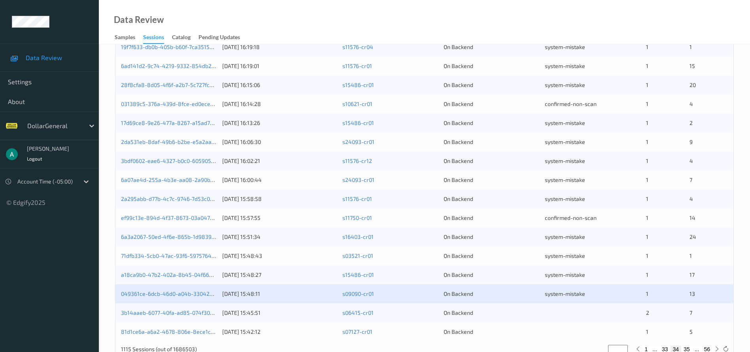
scroll to position [243, 0]
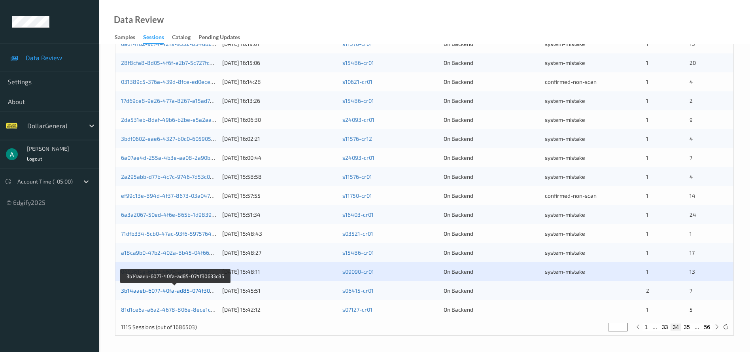
click at [167, 290] on link "3b14aaeb-6077-40fa-ad85-074f30633c85" at bounding box center [175, 290] width 108 height 7
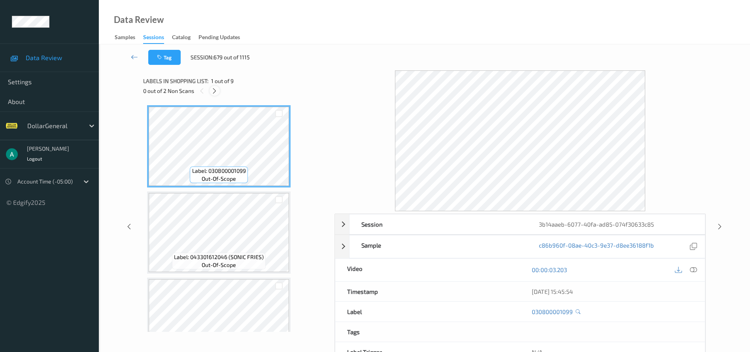
click at [215, 92] on icon at bounding box center [214, 90] width 7 height 7
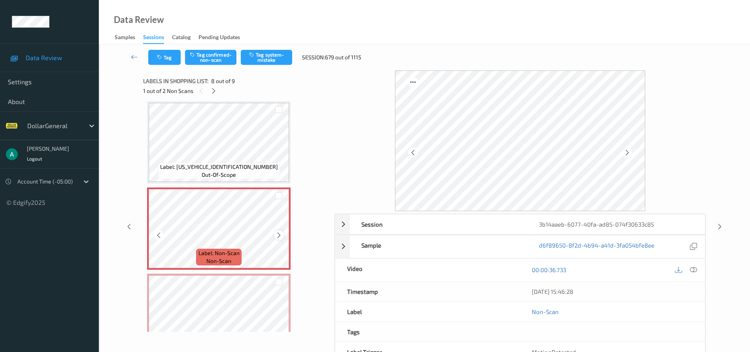
click at [279, 239] on icon at bounding box center [279, 235] width 7 height 7
click at [278, 239] on icon at bounding box center [279, 235] width 7 height 7
click at [280, 239] on icon at bounding box center [279, 235] width 7 height 7
click at [281, 239] on div at bounding box center [279, 235] width 10 height 10
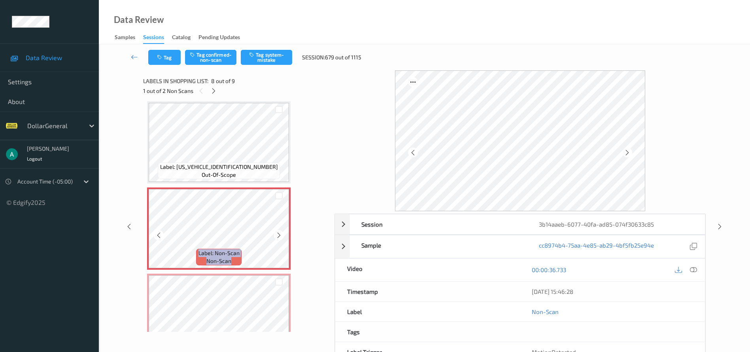
click at [281, 239] on div at bounding box center [279, 235] width 10 height 10
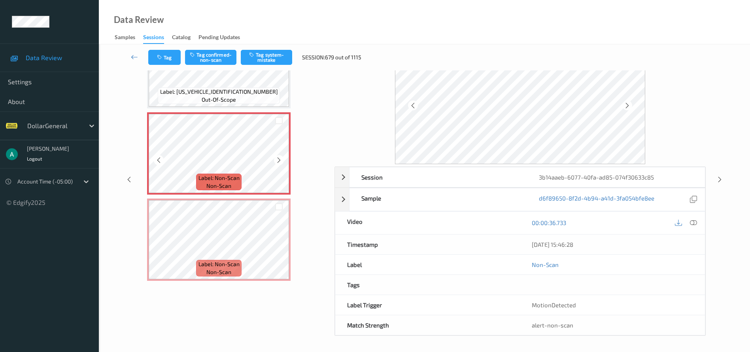
scroll to position [490, 0]
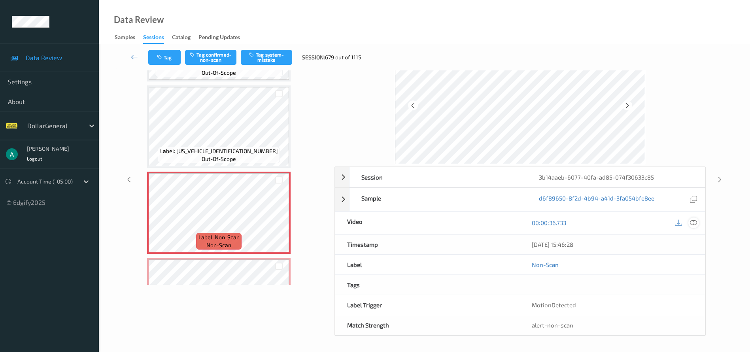
click at [696, 221] on icon at bounding box center [693, 222] width 7 height 7
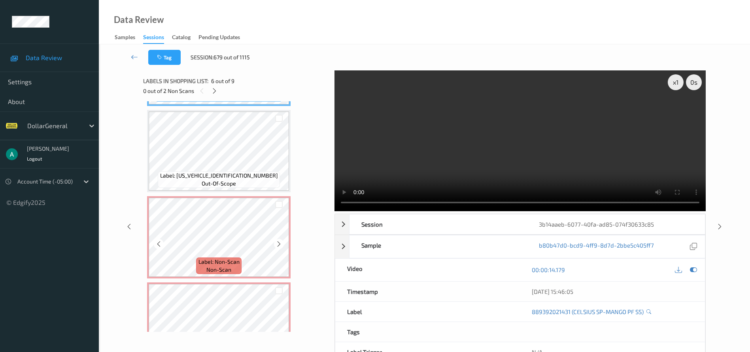
scroll to position [549, 0]
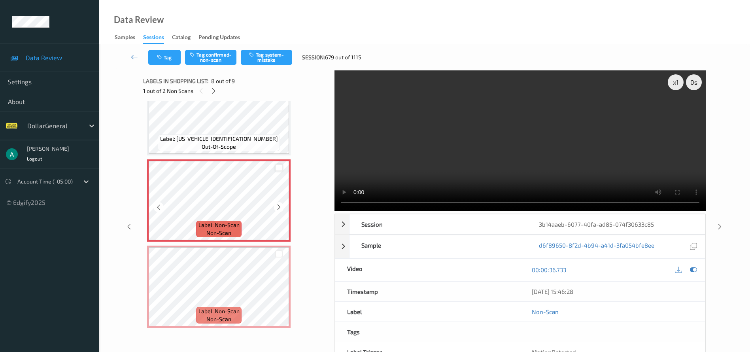
click at [280, 169] on div at bounding box center [279, 168] width 8 height 8
click at [277, 253] on div at bounding box center [279, 254] width 8 height 8
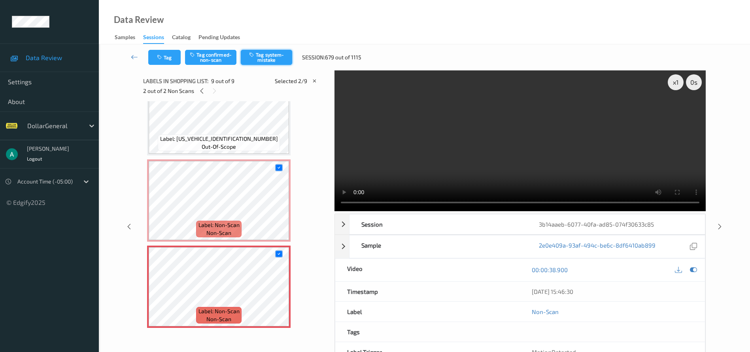
click at [278, 59] on button "Tag system-mistake" at bounding box center [266, 57] width 51 height 15
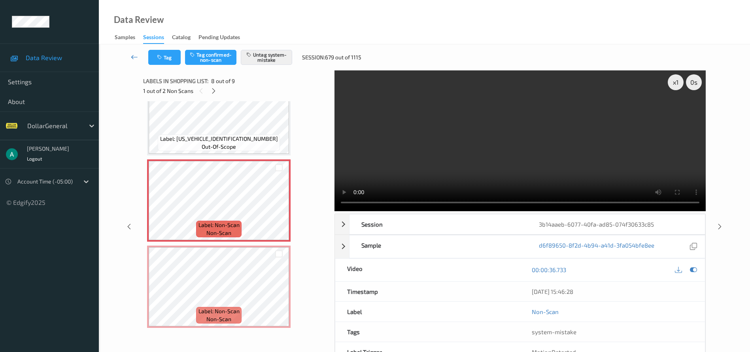
click at [133, 57] on icon at bounding box center [134, 57] width 7 height 8
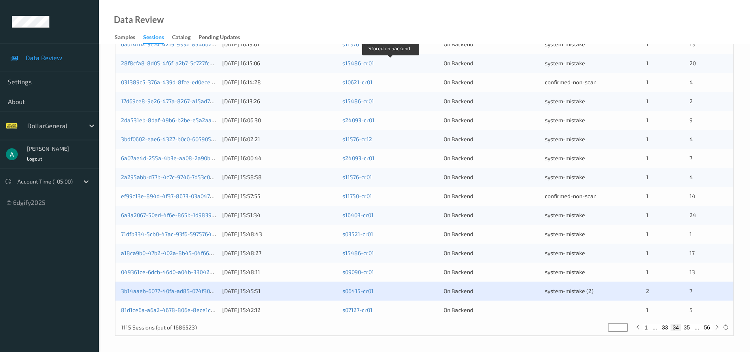
scroll to position [243, 0]
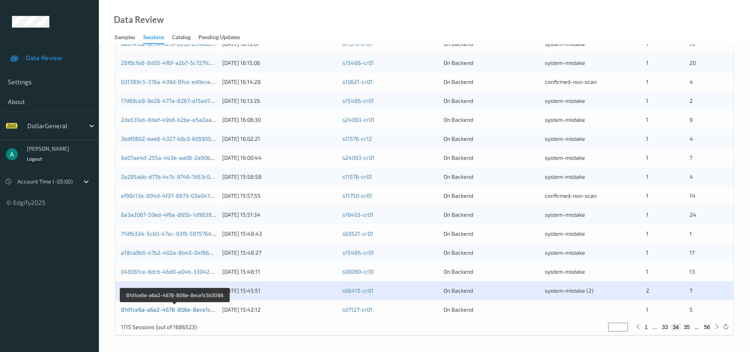
click at [205, 307] on link "81d1ce6a-a6a2-4678-806e-8ece1c5b3086" at bounding box center [175, 309] width 109 height 7
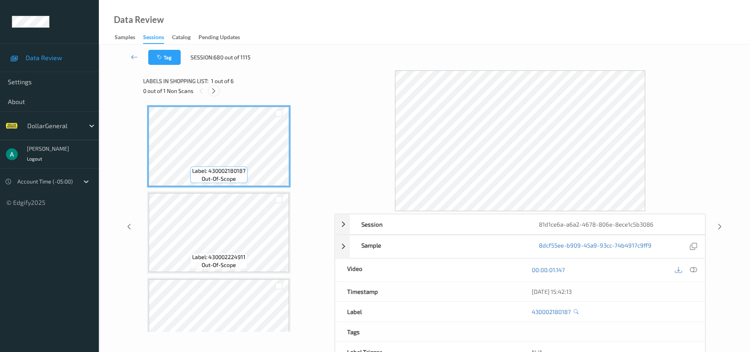
click at [215, 87] on icon at bounding box center [213, 90] width 7 height 7
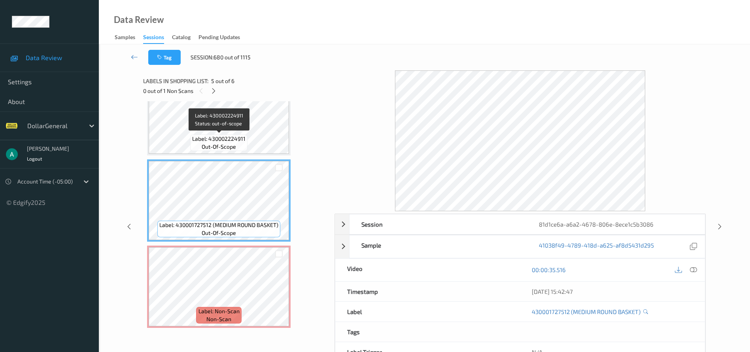
click at [227, 136] on span "Label: 430002224911" at bounding box center [218, 139] width 53 height 8
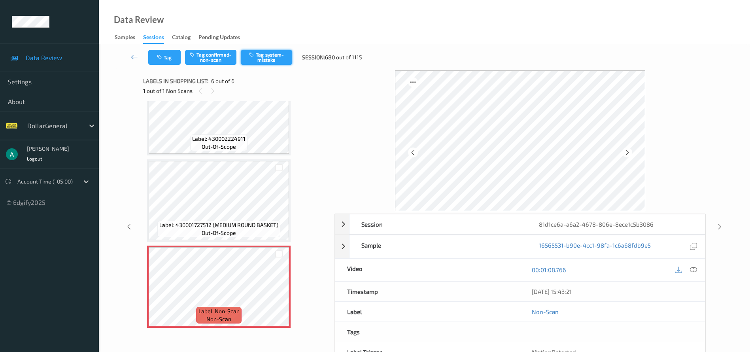
click at [268, 61] on button "Tag system-mistake" at bounding box center [266, 57] width 51 height 15
click at [138, 55] on icon at bounding box center [134, 57] width 7 height 8
